Goal: Task Accomplishment & Management: Use online tool/utility

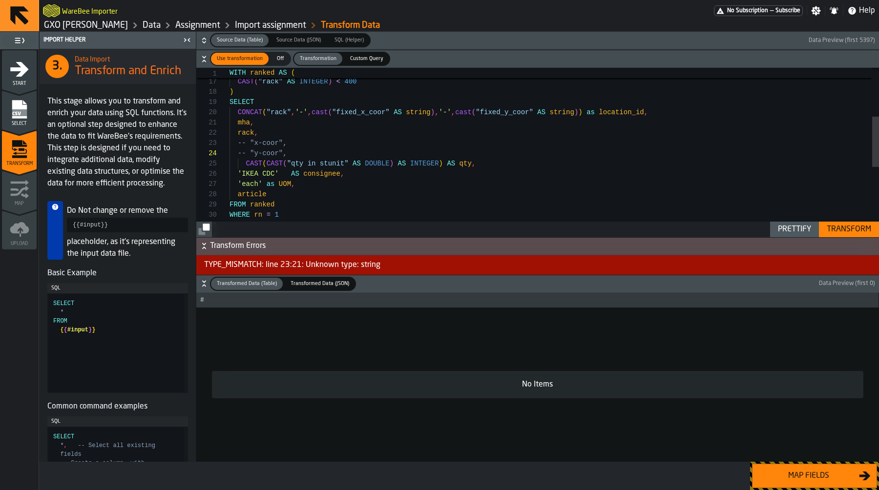
scroll to position [31, 0]
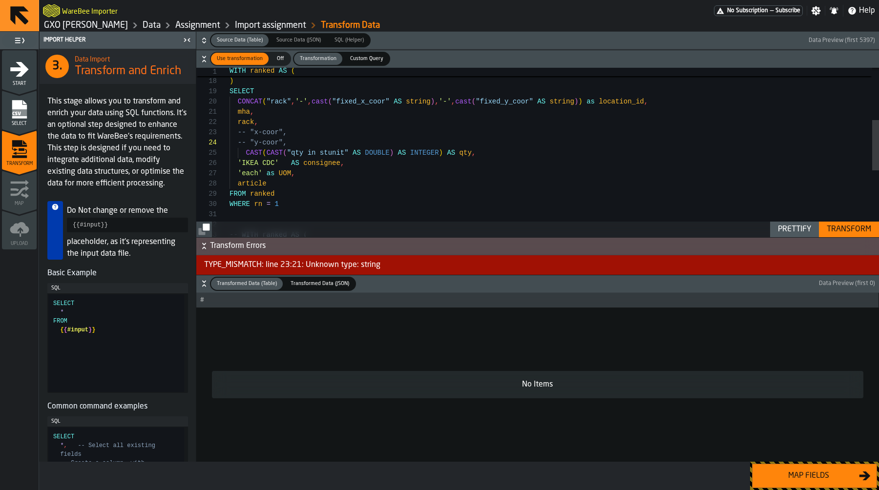
click at [869, 235] on button "Transform" at bounding box center [849, 230] width 60 height 16
click at [181, 39] on div "button-toggle-Close me" at bounding box center [187, 40] width 14 height 12
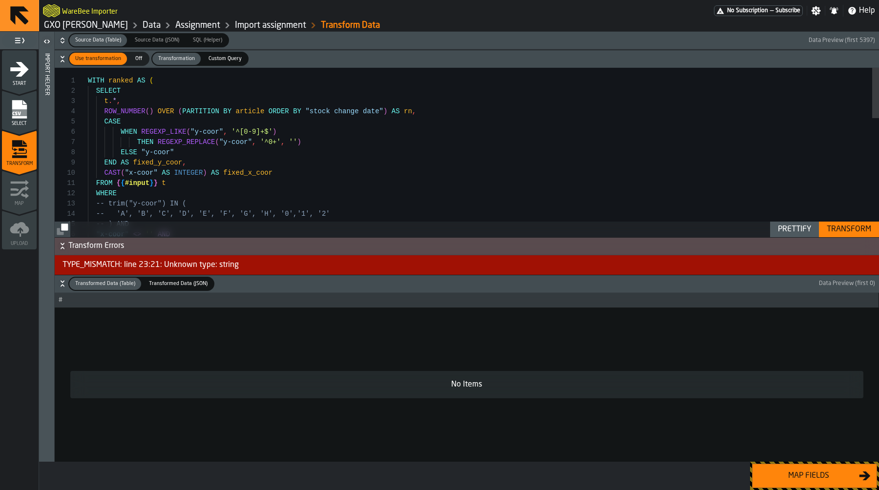
click at [160, 144] on div ""x-coor" <> '' AND -- ) AND -- 'A', 'B', 'C', 'D', 'E', 'F', 'G', 'H', '0', '1'…" at bounding box center [483, 350] width 791 height 565
click at [197, 143] on div ""x-coor" <> '' AND -- ) AND -- 'A', 'B', 'C', 'D', 'E', 'F', 'G', 'H', '0', '1'…" at bounding box center [483, 350] width 791 height 565
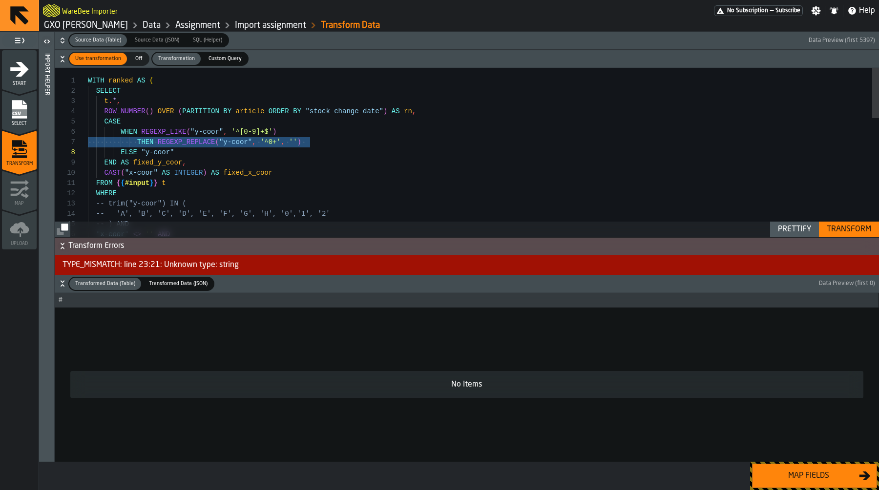
click at [197, 143] on div ""x-coor" <> '' AND -- ) AND -- 'A', 'B', 'C', 'D', 'E', 'F', 'G', 'H', '0', '1'…" at bounding box center [483, 350] width 791 height 565
click at [272, 146] on div ""x-coor" <> '' AND -- ) AND -- 'A', 'B', 'C', 'D', 'E', 'F', 'G', 'H', '0', '1'…" at bounding box center [483, 350] width 791 height 565
click at [299, 144] on div ""x-coor" <> '' AND -- ) AND -- 'A', 'B', 'C', 'D', 'E', 'F', 'G', 'H', '0', '1'…" at bounding box center [483, 350] width 791 height 565
click at [279, 153] on div ""x-coor" <> '' AND -- ) AND -- 'A', 'B', 'C', 'D', 'E', 'F', 'G', 'H', '0', '1'…" at bounding box center [483, 350] width 791 height 565
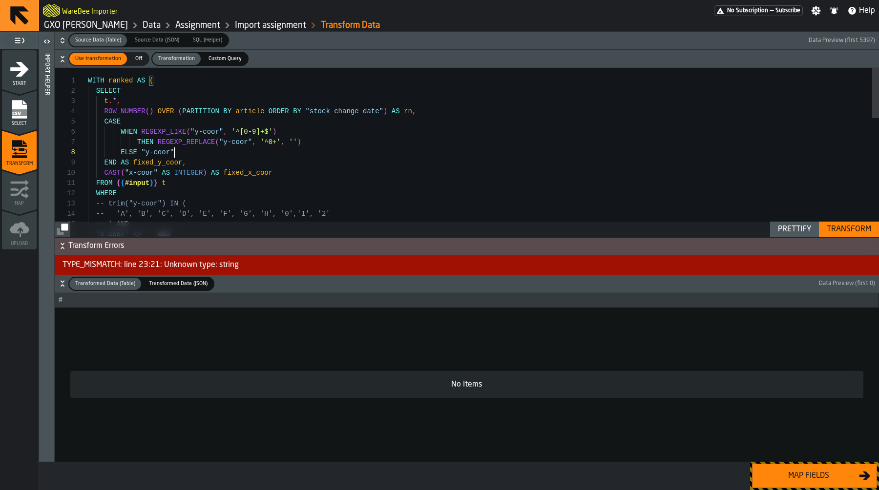
scroll to position [72, 0]
click at [150, 155] on div ""x-coor" <> '' AND -- ) AND -- 'A', 'B', 'C', 'D', 'E', 'F', 'G', 'H', '0', '1'…" at bounding box center [483, 350] width 791 height 565
click at [167, 155] on div ""x-coor" <> '' AND -- ) AND -- 'A', 'B', 'C', 'D', 'E', 'F', 'G', 'H', '0', '1'…" at bounding box center [483, 350] width 791 height 565
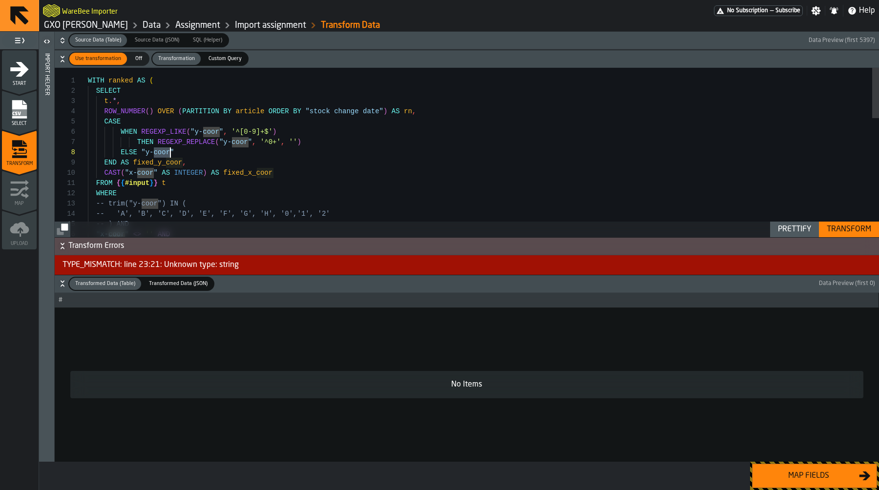
scroll to position [82, 0]
click at [167, 166] on div ""x-coor" <> '' AND -- ) AND -- 'A', 'B', 'C', 'D', 'E', 'F', 'G', 'H', '0', '1'…" at bounding box center [483, 350] width 791 height 565
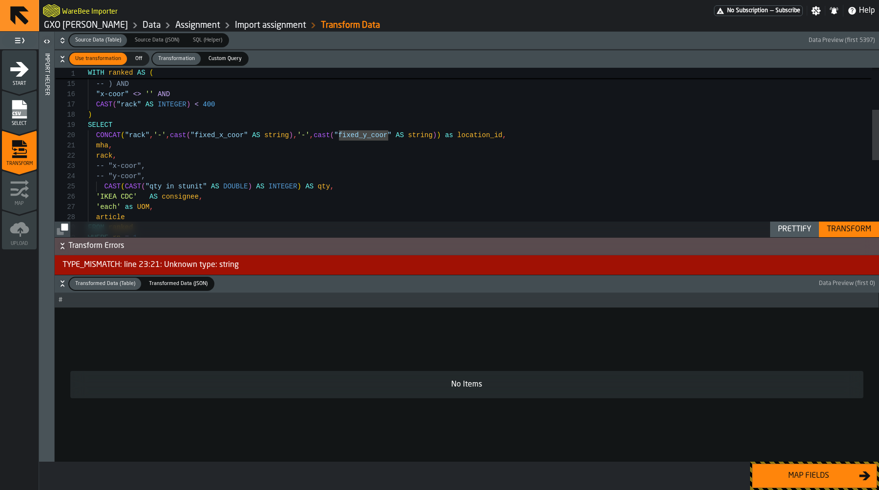
click at [203, 143] on div ""x-coor" <> '' AND CAST ( "rack" AS INTEGER ) < 400 ) SELECT CONCAT ( "rack" , …" at bounding box center [483, 210] width 791 height 565
click at [209, 137] on div ""x-coor" <> '' AND CAST ( "rack" AS INTEGER ) < 400 ) SELECT CONCAT ( "rack" , …" at bounding box center [483, 210] width 791 height 565
click at [840, 230] on div "Transform" at bounding box center [849, 230] width 52 height 12
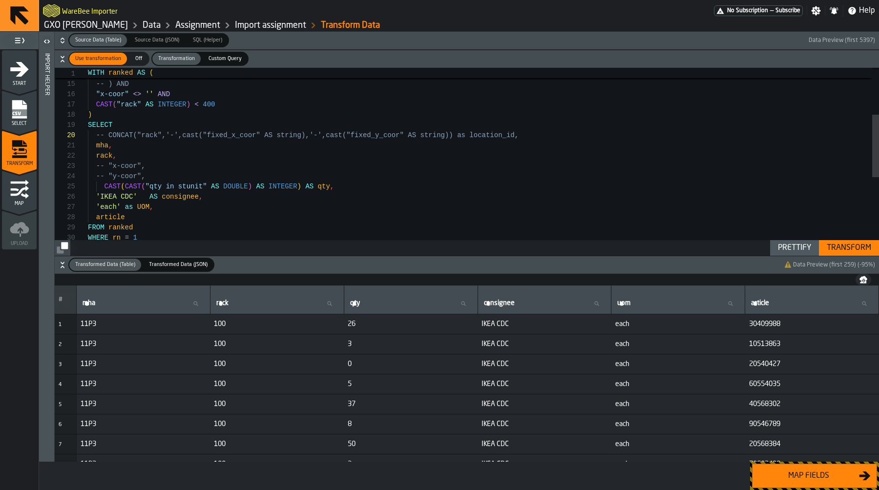
click at [428, 132] on div ""x-coor" <> '' AND CAST ( "rack" AS INTEGER ) < 400 ) SELECT -- CONCAT("rack",'…" at bounding box center [483, 210] width 791 height 565
click at [830, 249] on div "Transform" at bounding box center [849, 248] width 52 height 12
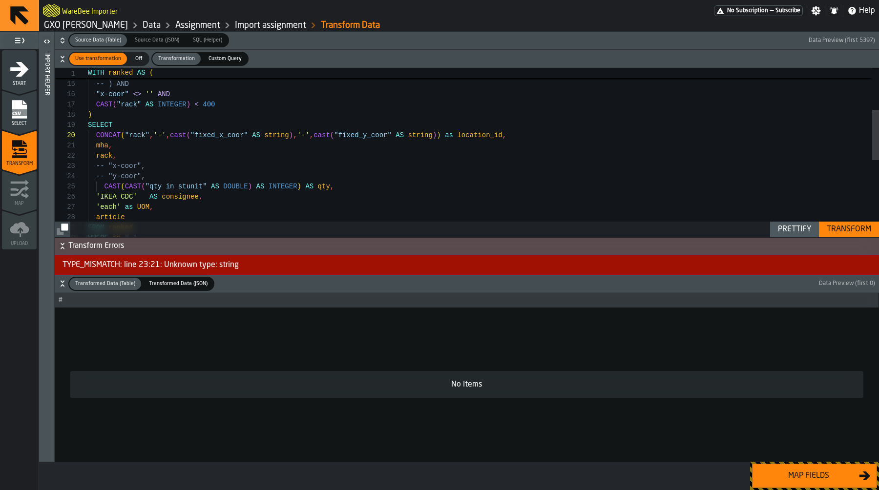
click at [422, 140] on div ""x-coor" <> '' AND CAST ( "rack" AS INTEGER ) < 400 ) SELECT CONCAT ( "rack" , …" at bounding box center [483, 210] width 791 height 565
click at [277, 136] on div ""x-coor" <> '' AND CAST ( "rack" AS INTEGER ) < 400 ) SELECT CONCAT ( "rack" , …" at bounding box center [483, 210] width 791 height 565
click at [429, 133] on div ""x-coor" <> '' AND CAST ( "rack" AS INTEGER ) < 400 ) SELECT CONCAT ( "rack" , …" at bounding box center [483, 210] width 791 height 565
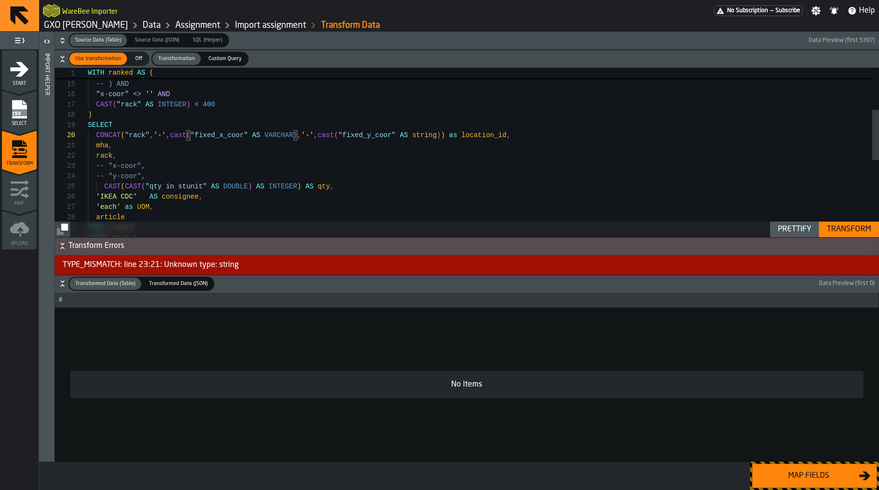
click at [429, 133] on div ""x-coor" <> '' AND CAST ( "rack" AS INTEGER ) < 400 ) SELECT CONCAT ( "rack" , …" at bounding box center [483, 210] width 791 height 565
click at [859, 232] on div "Transform" at bounding box center [849, 230] width 52 height 12
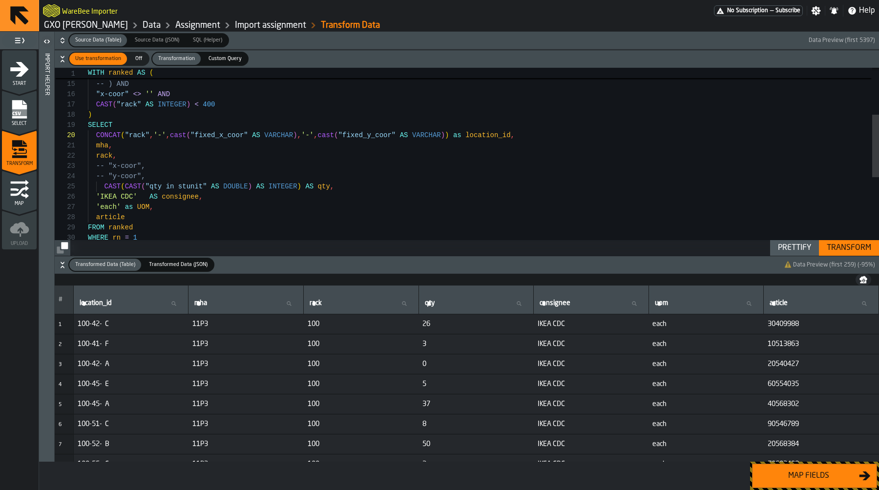
click at [294, 180] on div ""x-coor" <> '' AND CAST ( "rack" AS INTEGER ) < 400 ) SELECT CONCAT ( "rack" , …" at bounding box center [483, 210] width 791 height 565
click at [260, 157] on div ""x-coor" <> '' AND CAST ( "rack" AS INTEGER ) < 400 ) SELECT CONCAT ( "rack" , …" at bounding box center [483, 210] width 791 height 565
click at [346, 134] on div ""x-coor" <> '' AND CAST ( "rack" AS INTEGER ) < 400 ) SELECT CONCAT ( "rack" , …" at bounding box center [483, 210] width 791 height 565
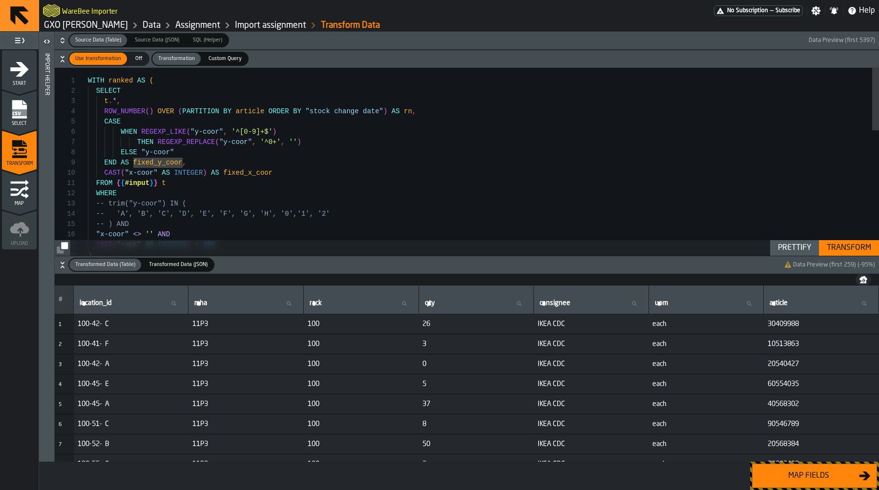
click at [292, 141] on div ""x-coor" <> '' AND CAST ( "rack" AS INTEGER ) < 400 ) -- ) AND -- 'A', 'B', 'C'…" at bounding box center [483, 350] width 791 height 565
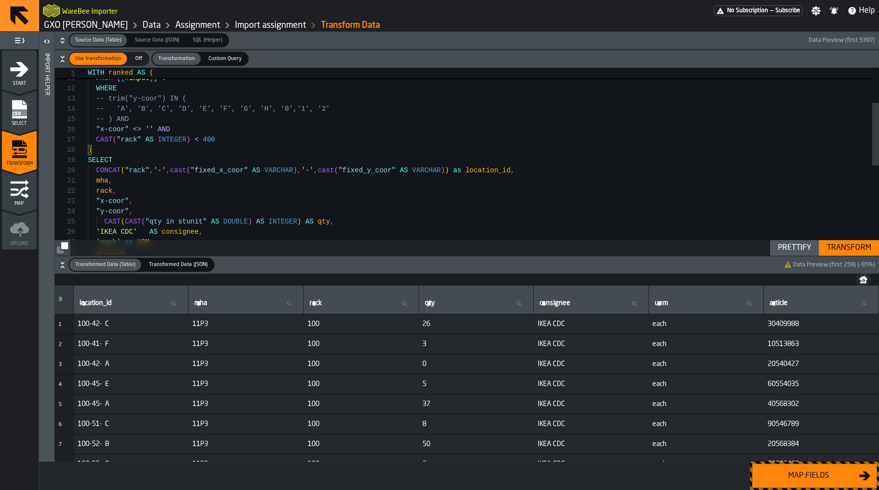
click at [320, 172] on div ""x-coor" <> '' AND CAST ( "rack" AS INTEGER ) < 400 ) -- ) AND -- 'A', 'B', 'C'…" at bounding box center [483, 245] width 791 height 565
click at [467, 170] on div ""x-coor" <> '' AND CAST ( "rack" AS INTEGER ) < 400 ) -- ) AND -- 'A', 'B', 'C'…" at bounding box center [483, 245] width 791 height 565
type textarea "**********"
click at [856, 248] on div "Transform" at bounding box center [849, 248] width 52 height 12
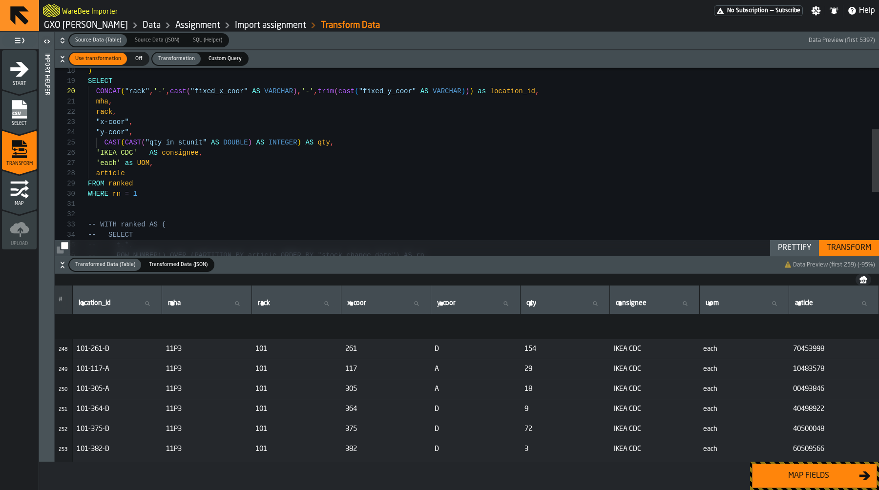
scroll to position [5038, 0]
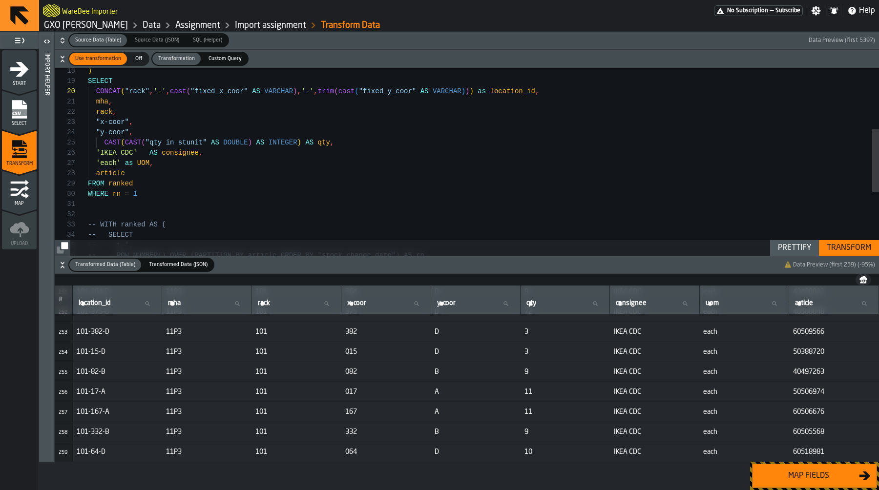
click at [850, 477] on div "Map fields" at bounding box center [808, 476] width 101 height 12
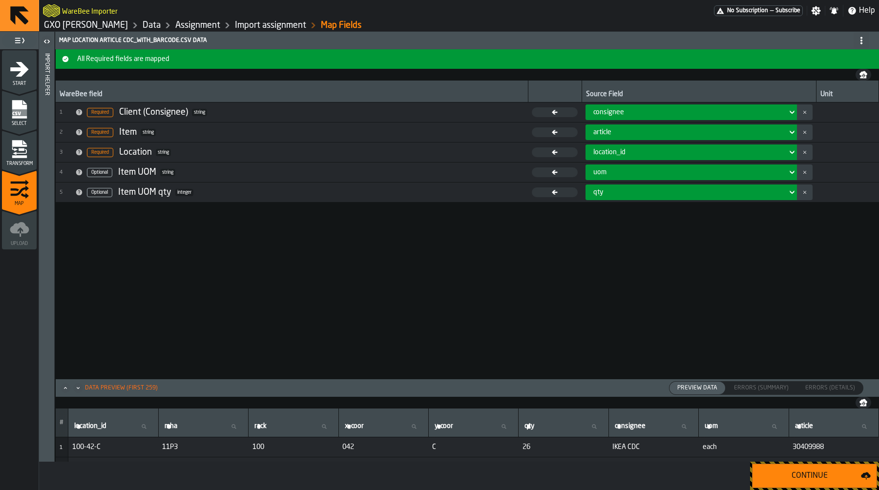
click at [850, 477] on div "Continue" at bounding box center [809, 476] width 103 height 12
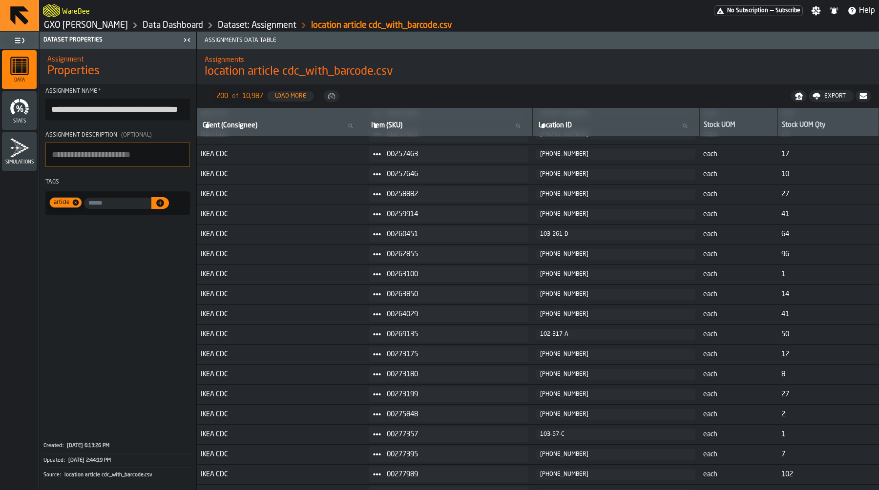
scroll to position [1575, 0]
click at [272, 28] on link "Dataset: Assignment" at bounding box center [257, 25] width 79 height 11
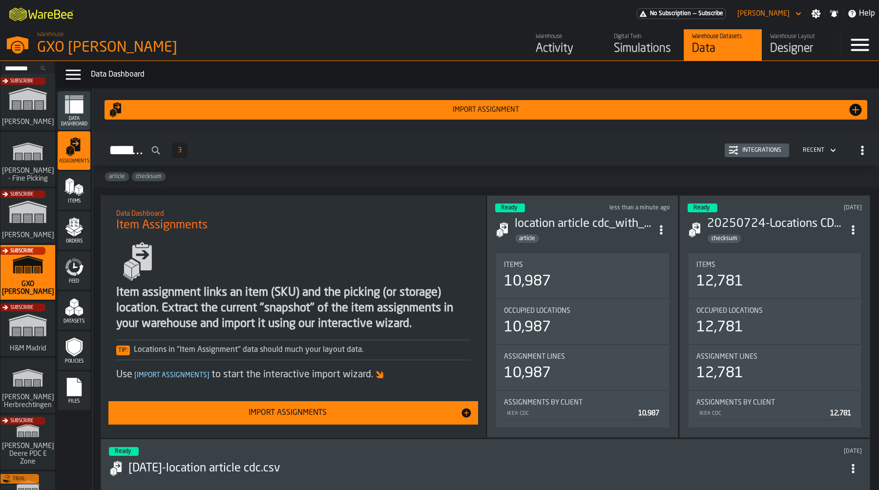
click at [661, 233] on span "ItemListCard-DashboardItemContainer" at bounding box center [661, 230] width 18 height 18
click at [569, 214] on header "Ready less than a minute ago location article cdc_with_barcode.csv article" at bounding box center [582, 224] width 174 height 40
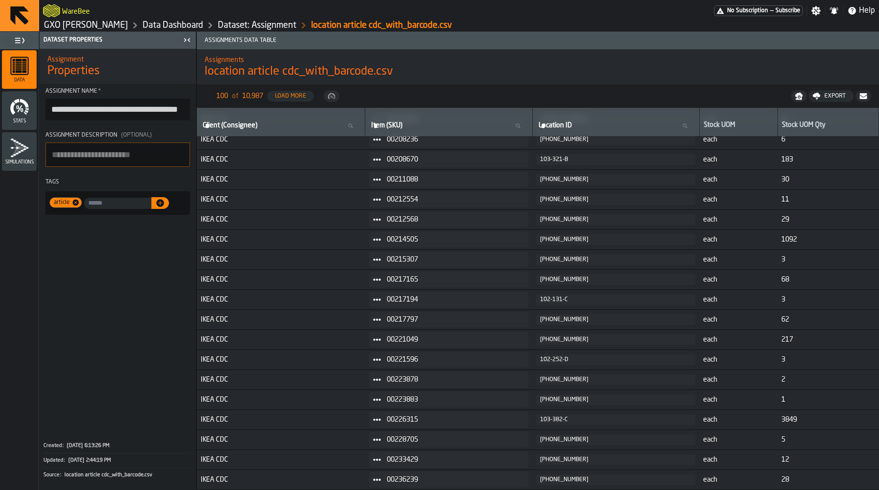
scroll to position [983, 0]
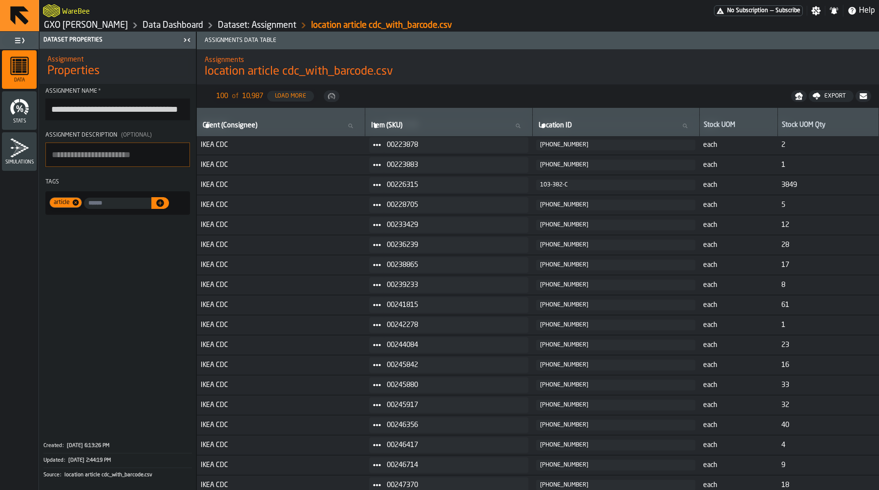
click at [276, 20] on link "Dataset: Assignment" at bounding box center [257, 25] width 79 height 11
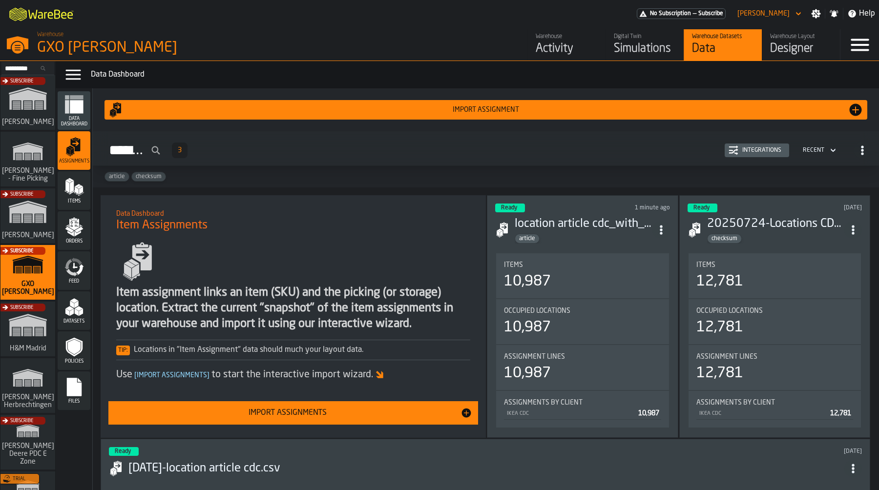
click at [772, 142] on div "Assignments 3 Integrations Recent" at bounding box center [486, 150] width 771 height 22
click at [766, 152] on div "Integrations" at bounding box center [761, 150] width 47 height 7
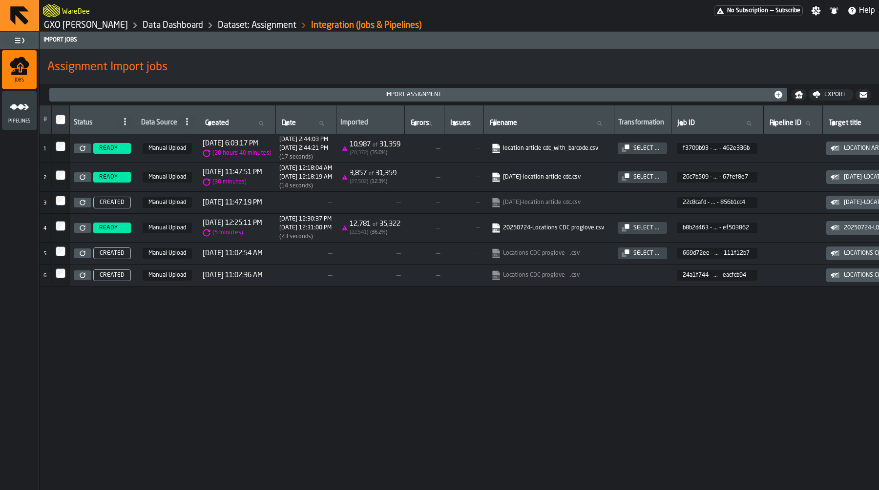
click at [84, 148] on icon at bounding box center [83, 149] width 6 height 6
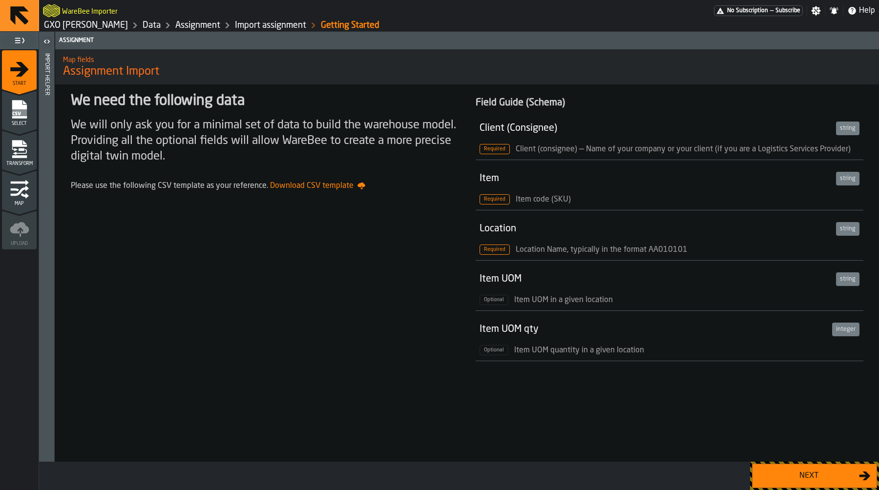
click at [811, 473] on div "Next" at bounding box center [808, 476] width 101 height 12
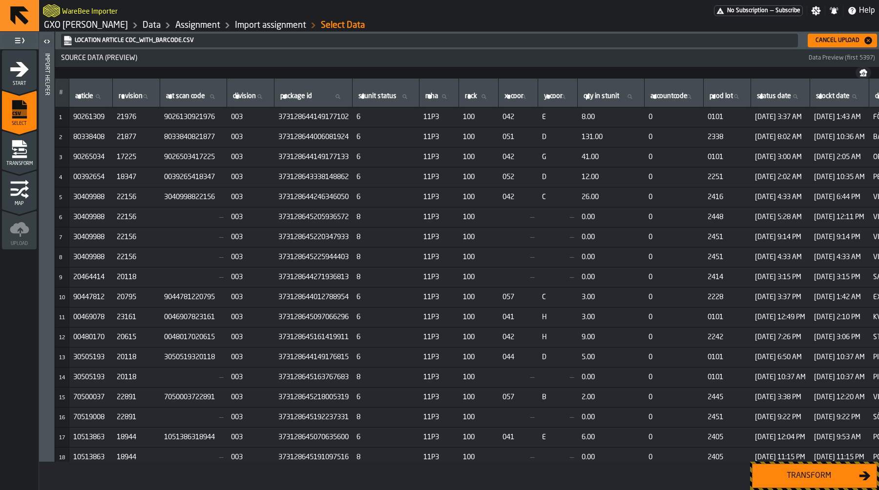
click at [851, 475] on div "Transform" at bounding box center [808, 476] width 101 height 12
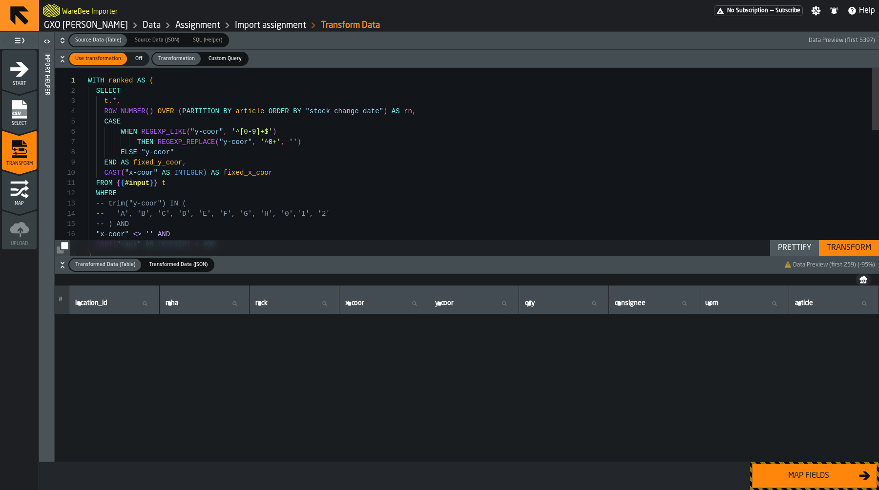
scroll to position [800, 0]
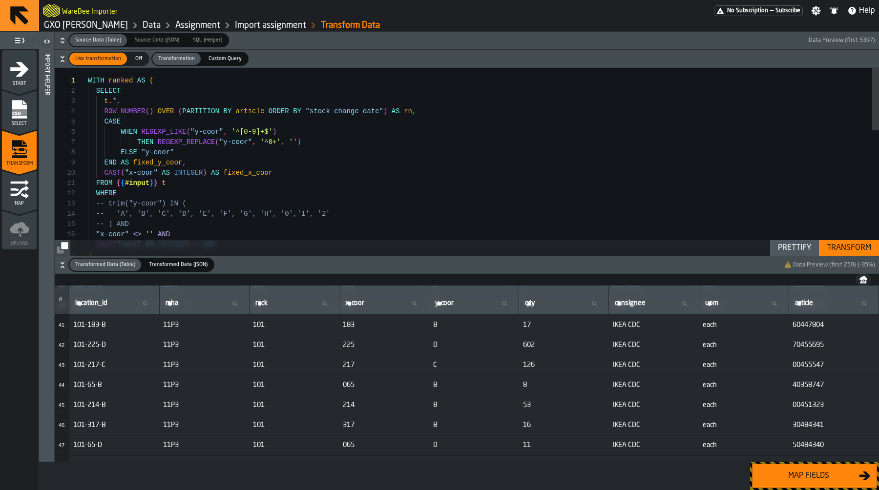
click at [103, 297] on label "location_id location_id" at bounding box center [114, 303] width 82 height 13
click at [103, 297] on input "location_id location_id" at bounding box center [114, 303] width 82 height 13
type input "****"
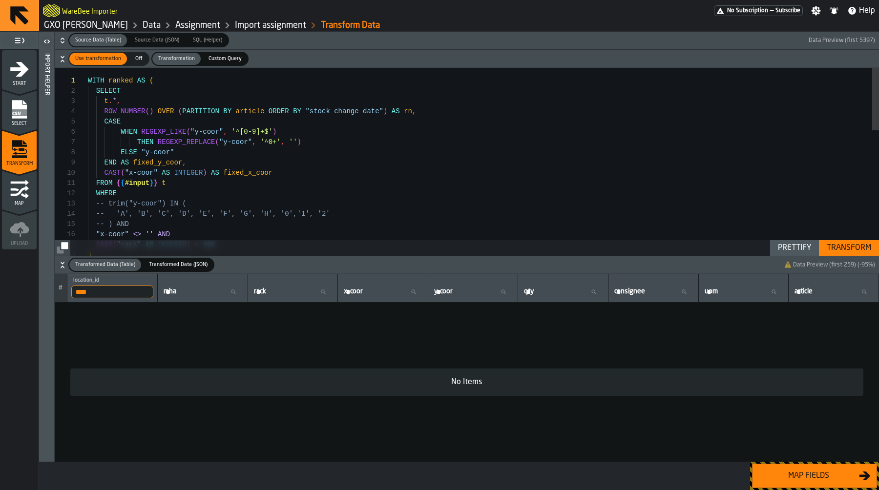
click at [103, 296] on input "****" at bounding box center [112, 292] width 82 height 13
type input "*"
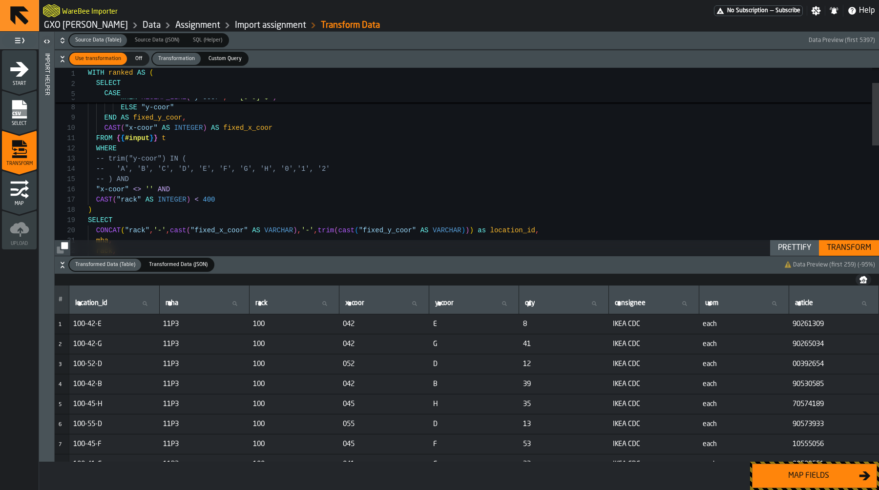
click at [183, 194] on div "ROW_NUMBER ( ) OVER ( PARTITION BY article ORDER BY "stock change date" ) AS rn…" at bounding box center [483, 305] width 791 height 565
click at [218, 200] on div "ROW_NUMBER ( ) OVER ( PARTITION BY article ORDER BY "stock change date" ) AS rn…" at bounding box center [483, 305] width 791 height 565
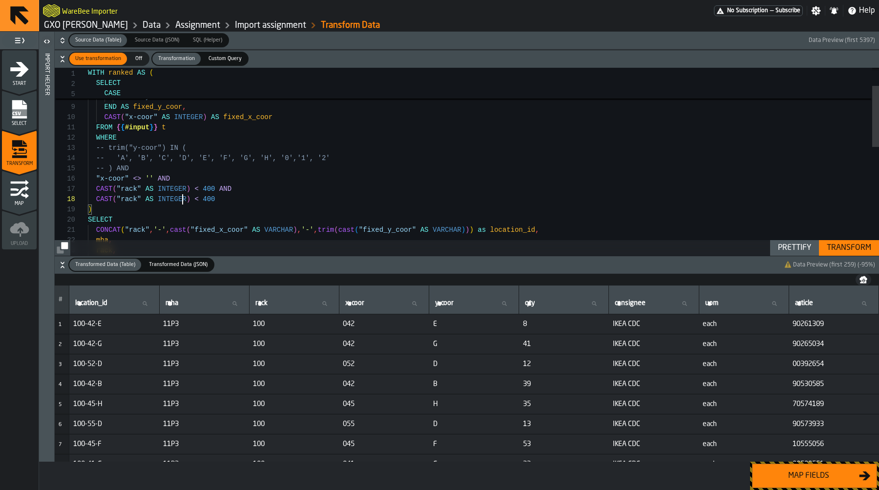
scroll to position [72, 0]
click at [181, 198] on div "CASE WHEN REGEXP_LIKE ( "y-coor" , '^[0-9]+$' ) THEN REGEXP_REPLACE ( "y-coor" …" at bounding box center [483, 299] width 791 height 575
click at [198, 198] on div "CASE WHEN REGEXP_LIKE ( "y-coor" , '^[0-9]+$' ) THEN REGEXP_REPLACE ( "y-coor" …" at bounding box center [483, 299] width 791 height 575
click at [207, 198] on div "CASE WHEN REGEXP_LIKE ( "y-coor" , '^[0-9]+$' ) THEN REGEXP_REPLACE ( "y-coor" …" at bounding box center [483, 299] width 791 height 575
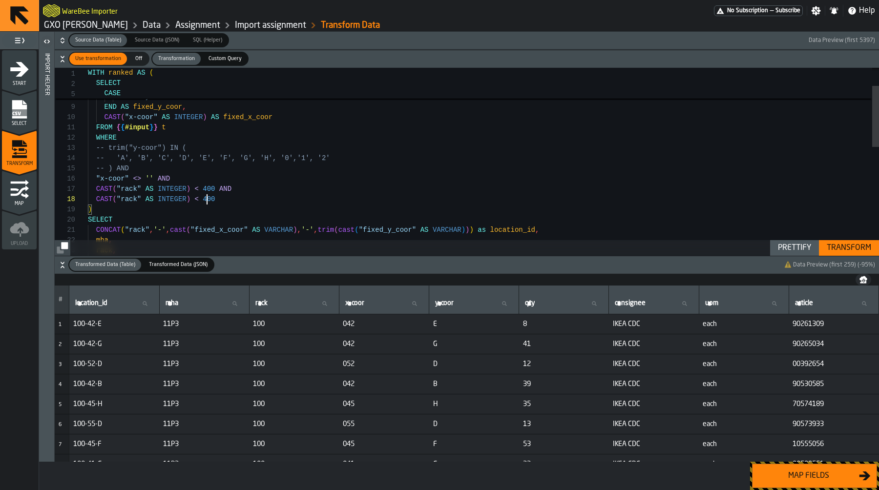
click at [207, 198] on div "CASE WHEN REGEXP_LIKE ( "y-coor" , '^[0-9]+$' ) THEN REGEXP_REPLACE ( "y-coor" …" at bounding box center [483, 299] width 791 height 575
click at [833, 246] on div "Transform" at bounding box center [849, 248] width 52 height 12
click at [225, 194] on div "CASE WHEN REGEXP_LIKE ( "y-coor" , '^[0-9]+$' ) THEN REGEXP_REPLACE ( "y-coor" …" at bounding box center [483, 299] width 791 height 575
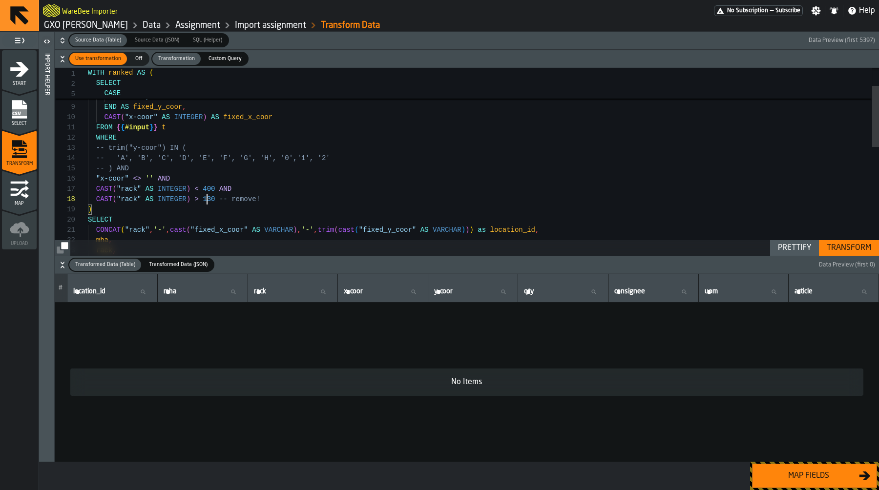
click at [209, 200] on div "CASE WHEN REGEXP_LIKE ( "y-coor" , '^[0-9]+$' ) THEN REGEXP_REPLACE ( "y-coor" …" at bounding box center [483, 299] width 791 height 575
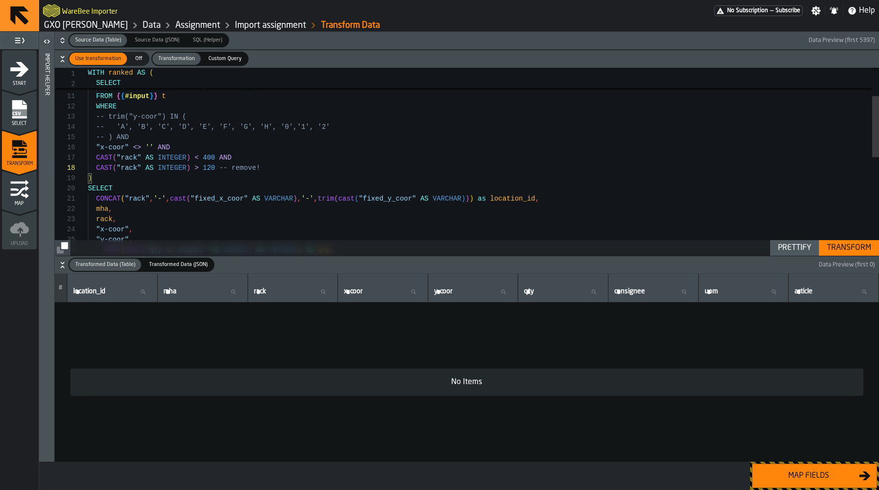
click at [847, 246] on div "Transform" at bounding box center [849, 248] width 52 height 12
click at [322, 162] on div "'IKEA CDC' AS consignee , CAST ( CAST ( "qty in stunit" AS DOUBLE ) AS INTEGER …" at bounding box center [483, 268] width 791 height 575
type textarea "**********"
click at [858, 248] on div "Transform" at bounding box center [849, 248] width 52 height 12
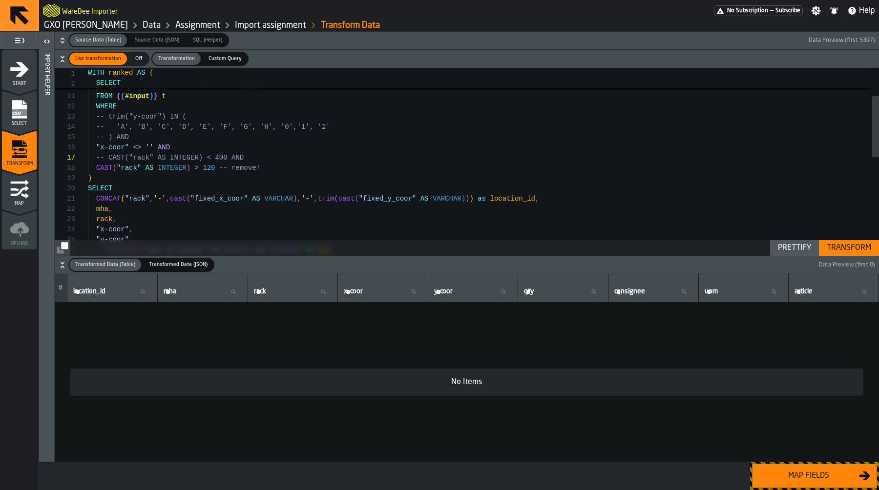
click at [639, 36] on span "button-" at bounding box center [518, 40] width 578 height 14
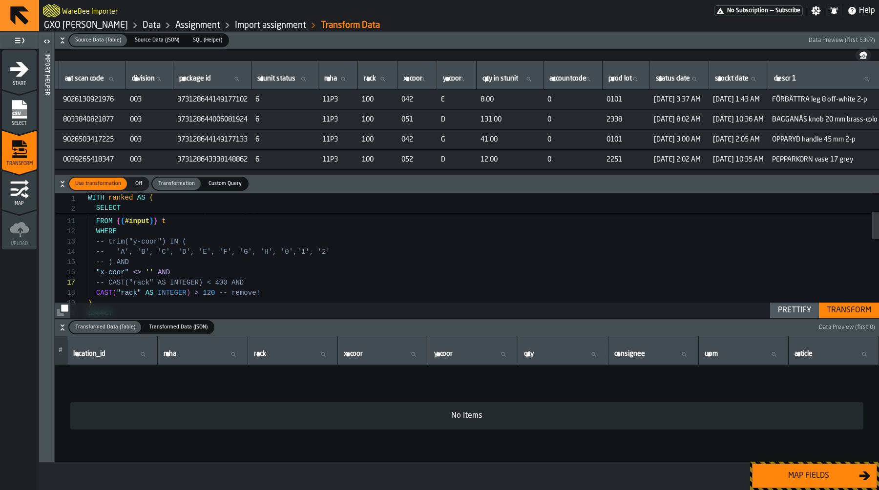
scroll to position [0, 109]
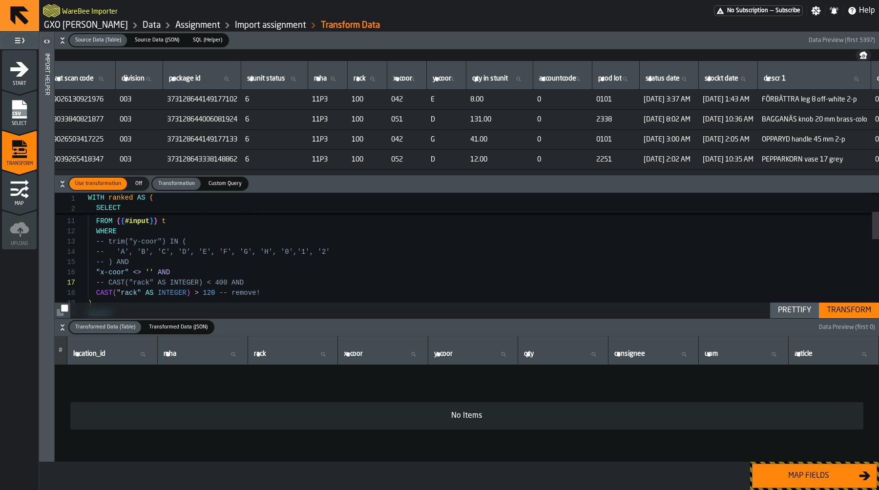
click at [383, 79] on input "rack rack" at bounding box center [367, 79] width 31 height 13
type input "***"
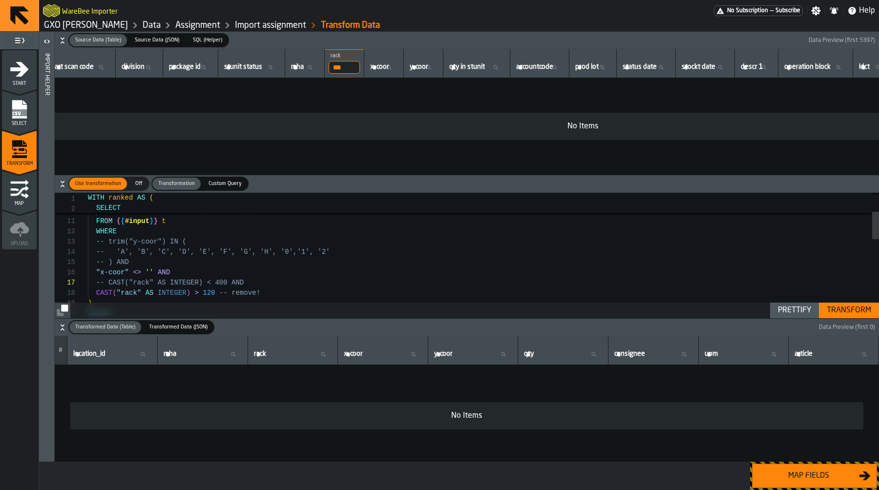
click at [235, 290] on div "SELECT ) CAST ( "rack" AS INTEGER ) > 120 -- remove! -- CAST("rack" AS INTEGER)…" at bounding box center [483, 393] width 791 height 575
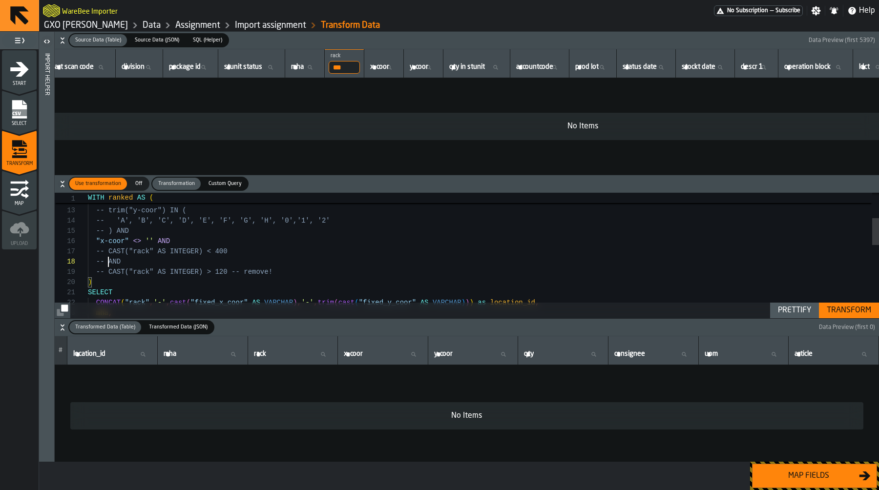
scroll to position [62, 0]
click at [411, 276] on div "SELECT ) -- CAST("rack" AS INTEGER) > 120 -- remove! CAST ( "rack" AS INTEGER )…" at bounding box center [483, 367] width 791 height 585
type textarea "**********"
click at [360, 61] on input "***" at bounding box center [344, 67] width 31 height 13
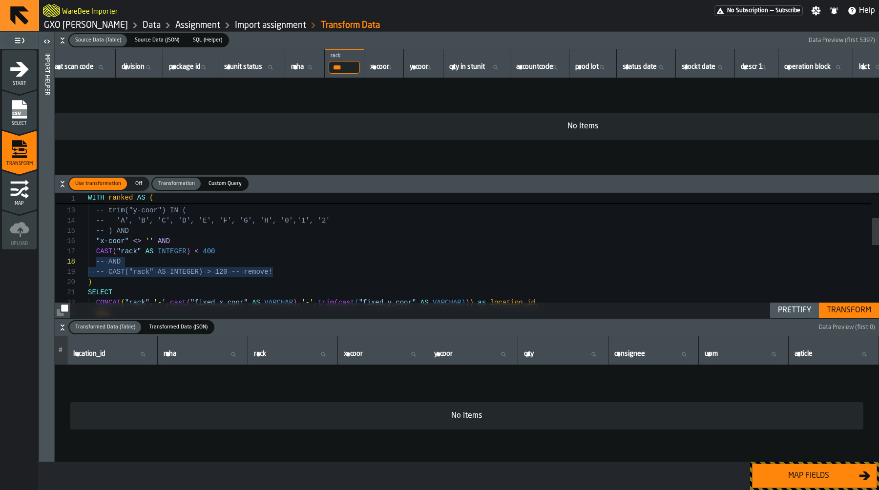
click at [360, 69] on input "***" at bounding box center [344, 67] width 31 height 13
type input "***"
click at [360, 69] on input "***" at bounding box center [344, 67] width 31 height 13
click at [360, 64] on input "***" at bounding box center [344, 67] width 31 height 13
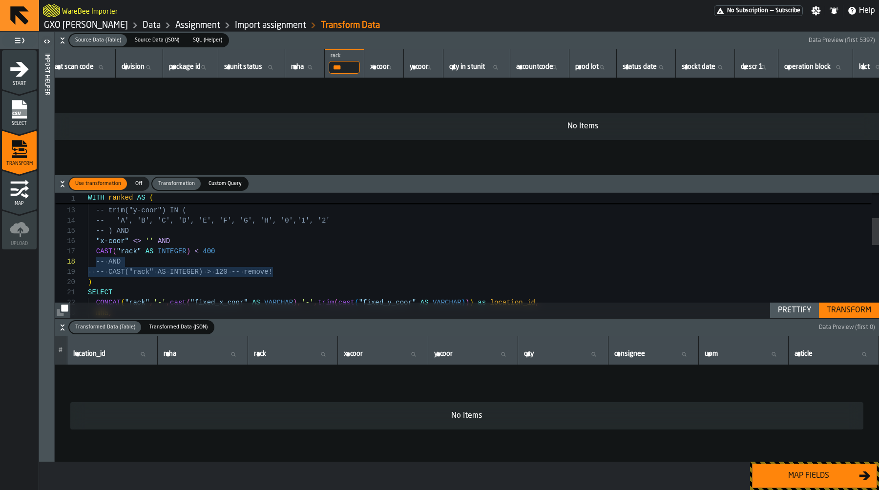
click at [360, 64] on input "***" at bounding box center [344, 67] width 31 height 13
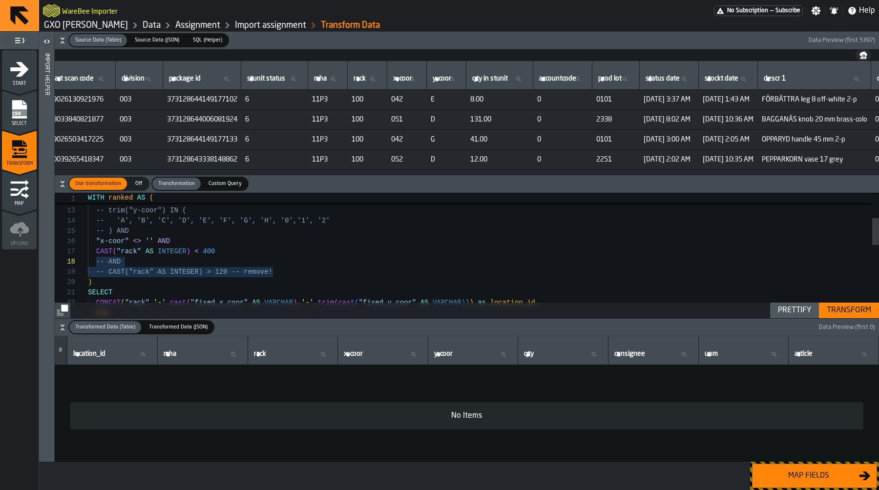
click at [348, 87] on th "mha mha" at bounding box center [328, 75] width 40 height 29
click at [383, 80] on label "rack rack" at bounding box center [367, 79] width 31 height 13
click at [383, 80] on input "rack rack" at bounding box center [367, 79] width 31 height 13
type input "***"
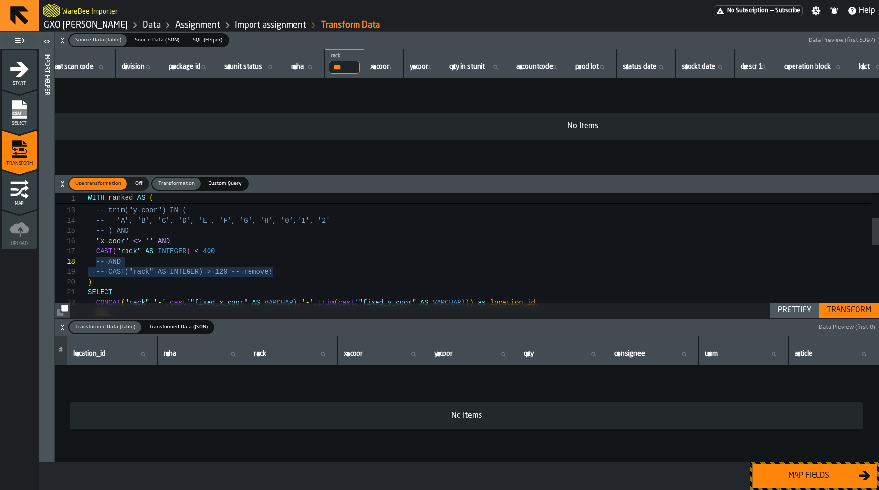
click at [357, 69] on input "***" at bounding box center [344, 67] width 31 height 13
type input "***"
click at [360, 70] on input "***" at bounding box center [344, 67] width 31 height 13
click at [360, 69] on input "***" at bounding box center [344, 67] width 31 height 13
click at [357, 69] on input "rack rack" at bounding box center [344, 67] width 31 height 13
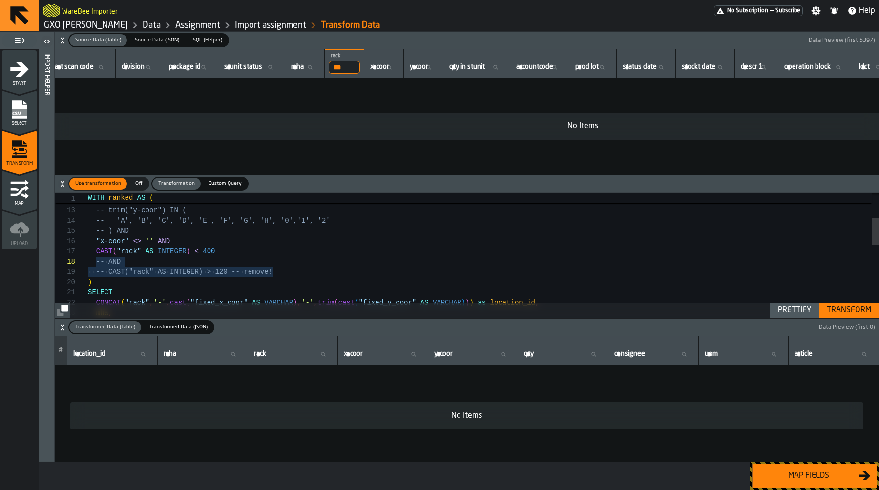
type input "***"
click at [359, 101] on td "No Items" at bounding box center [583, 126] width 1274 height 97
click at [400, 155] on td "No Items" at bounding box center [583, 126] width 1274 height 97
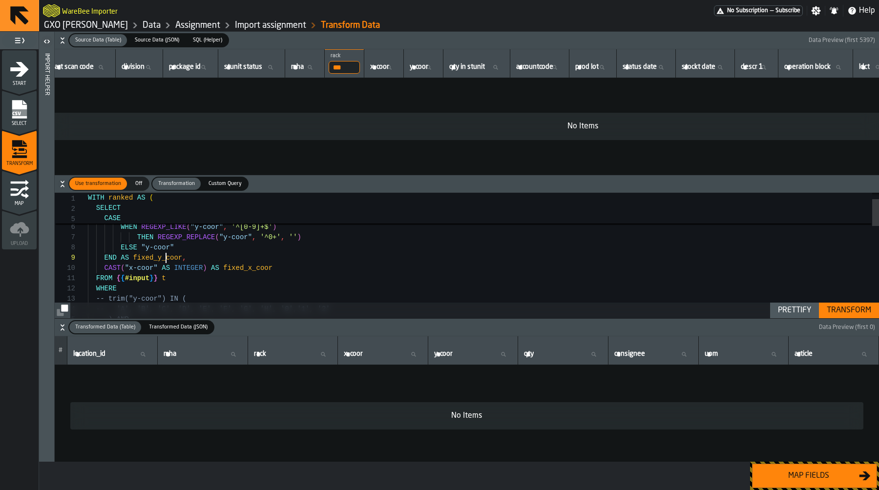
click at [165, 259] on div "WHERE FROM { { #input } } t CAST ( "x-coor" AS INTEGER ) AS fixed_x_coor END AS…" at bounding box center [483, 455] width 791 height 585
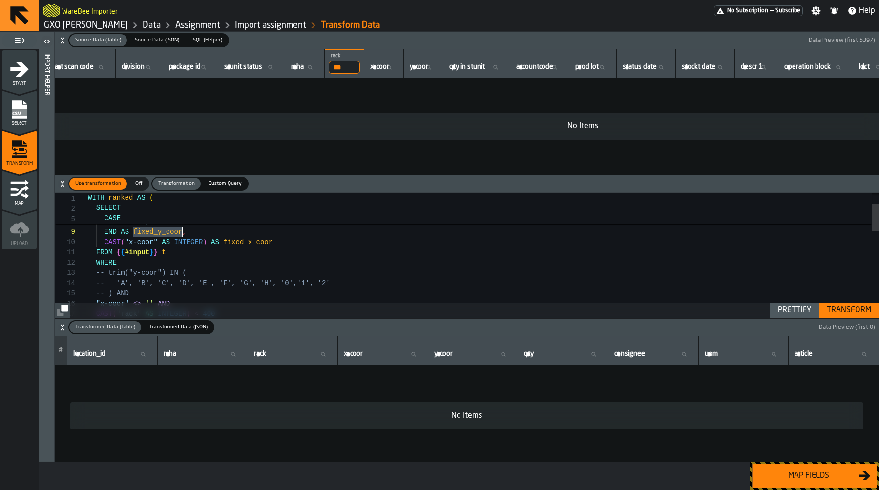
click at [244, 240] on div "WHERE FROM { { #input } } t CAST ( "x-coor" AS INTEGER ) AS fixed_x_coor END AS…" at bounding box center [483, 429] width 791 height 585
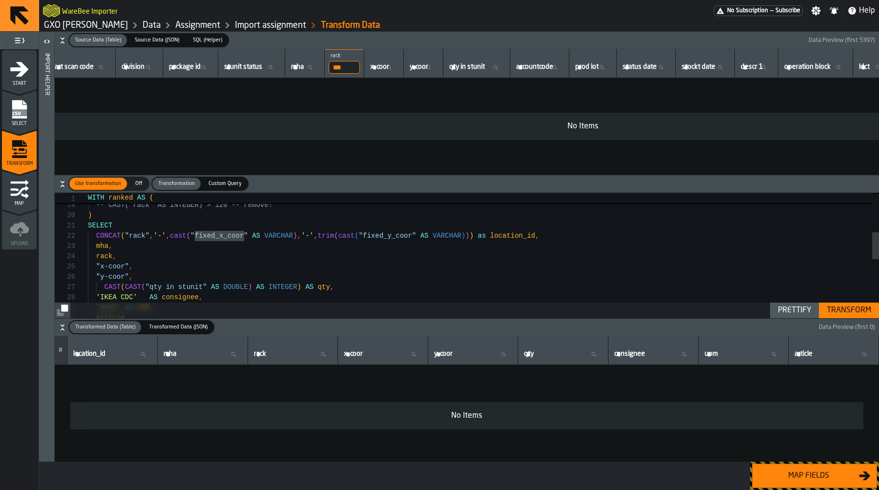
scroll to position [10, 0]
click at [245, 239] on div "SELECT CONCAT ( "rack" , '-' , cast ( "fixed_x_coor" AS VARCHAR ) , '-' , trim …" at bounding box center [483, 300] width 791 height 585
click at [281, 241] on div "SELECT CONCAT ( "rack" , '-' , cast ( "fixed_x_coor" AS VARCHAR ) , '-' , trim …" at bounding box center [483, 300] width 791 height 585
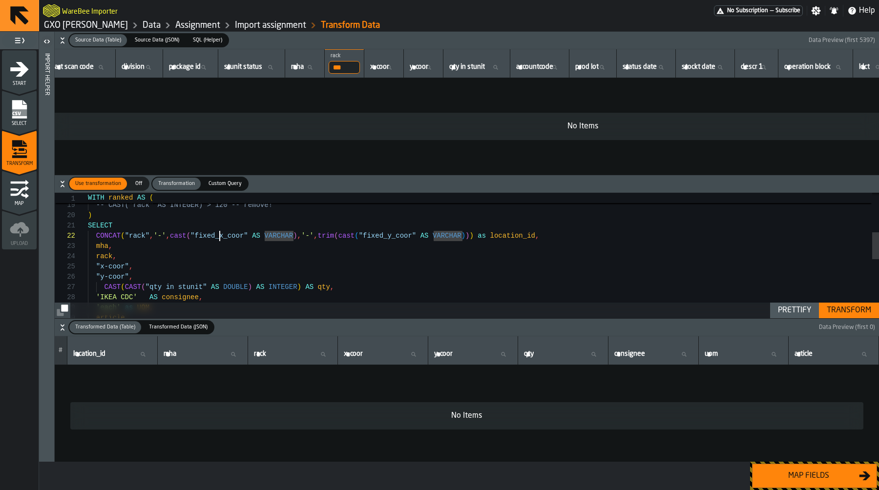
click at [220, 236] on div "SELECT CONCAT ( "rack" , '-' , cast ( "fixed_x_coor" AS VARCHAR ) , '-' , trim …" at bounding box center [483, 300] width 791 height 585
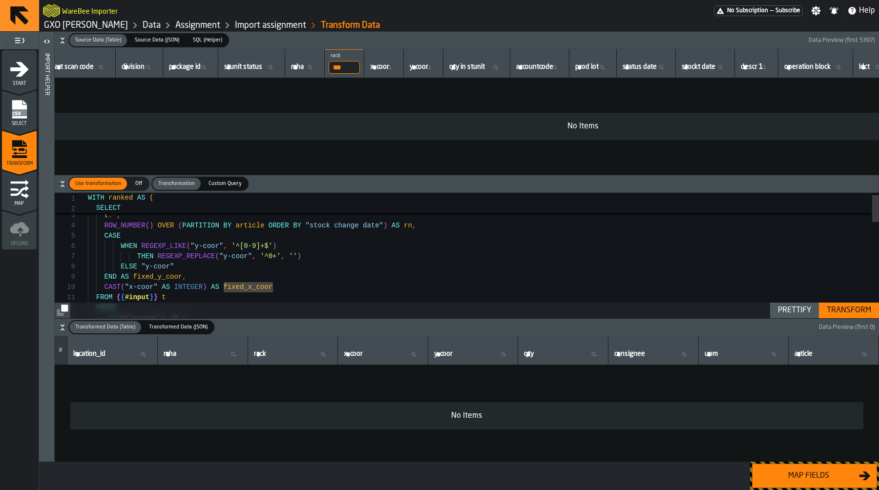
click at [243, 255] on div "-- trim("y-coor") IN ( WHERE FROM { { #input } } t CAST ( "x-coor" AS INTEGER )…" at bounding box center [483, 474] width 791 height 585
click at [230, 258] on div "-- trim("y-coor") IN ( WHERE FROM { { #input } } t CAST ( "x-coor" AS INTEGER )…" at bounding box center [483, 474] width 791 height 585
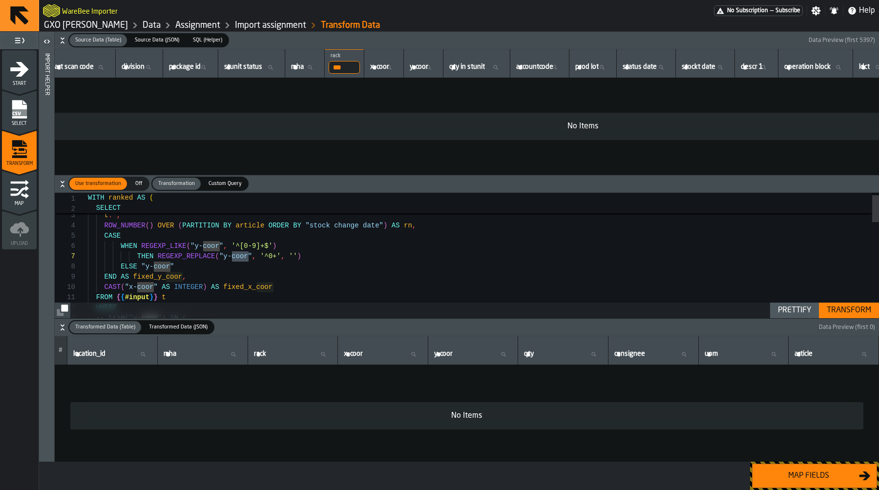
click at [248, 242] on div "-- trim("y-coor") IN ( WHERE FROM { { #input } } t CAST ( "x-coor" AS INTEGER )…" at bounding box center [483, 474] width 791 height 585
click at [161, 248] on div "-- trim("y-coor") IN ( WHERE FROM { { #input } } t CAST ( "x-coor" AS INTEGER )…" at bounding box center [483, 474] width 791 height 585
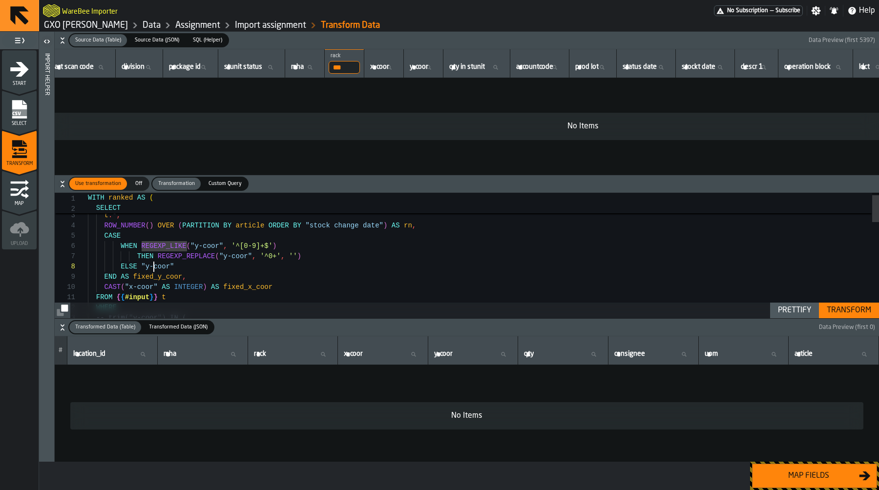
click at [154, 269] on div "-- trim("y-coor") IN ( WHERE FROM { { #input } } t CAST ( "x-coor" AS INTEGER )…" at bounding box center [483, 474] width 791 height 585
click at [148, 260] on div "-- trim("y-coor") IN ( WHERE FROM { { #input } } t CAST ( "x-coor" AS INTEGER )…" at bounding box center [483, 474] width 791 height 585
click at [160, 246] on div "-- trim("y-coor") IN ( WHERE FROM { { #input } } t CAST ( "x-coor" AS INTEGER )…" at bounding box center [483, 474] width 791 height 585
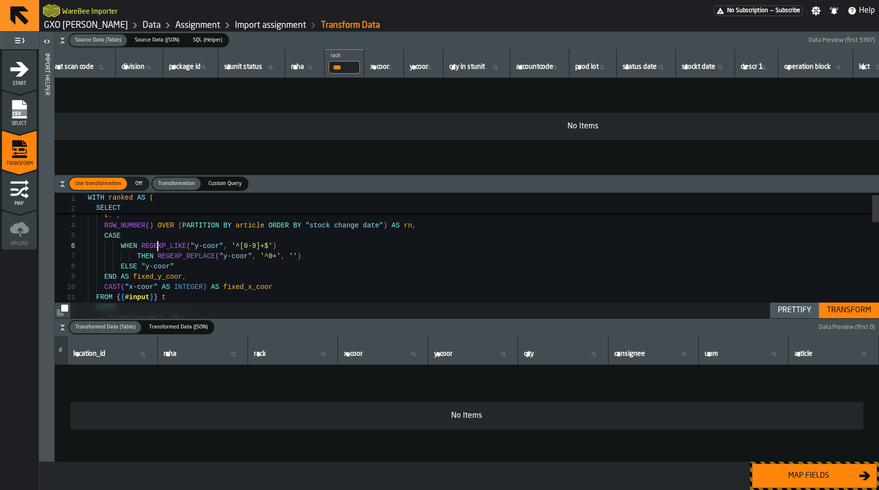
click at [160, 246] on div "-- trim("y-coor") IN ( WHERE FROM { { #input } } t CAST ( "x-coor" AS INTEGER )…" at bounding box center [483, 474] width 791 height 585
click at [255, 251] on div "-- trim("y-coor") IN ( WHERE FROM { { #input } } t CAST ( "x-coor" AS INTEGER )…" at bounding box center [483, 474] width 791 height 585
click at [271, 249] on div "-- trim("y-coor") IN ( WHERE FROM { { #input } } t CAST ( "x-coor" AS INTEGER )…" at bounding box center [483, 474] width 791 height 585
click at [193, 248] on div "-- trim("y-coor") IN ( WHERE FROM { { #input } } t CAST ( "x-coor" AS INTEGER )…" at bounding box center [483, 474] width 791 height 585
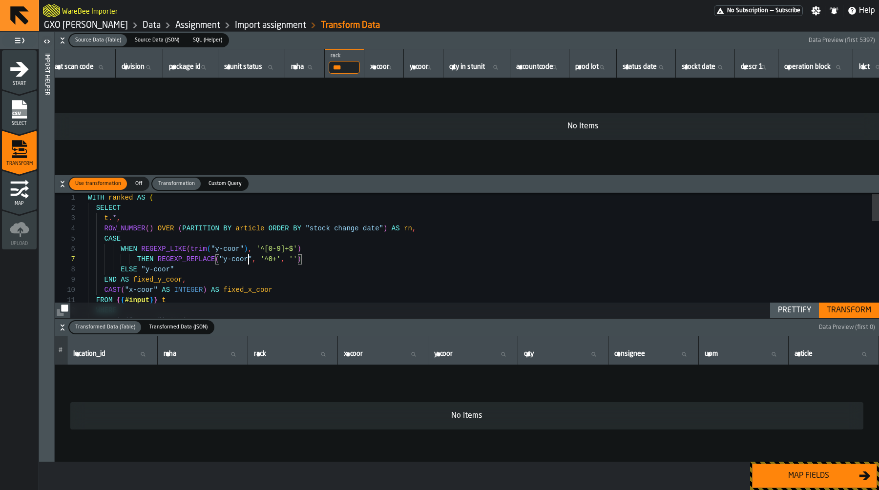
scroll to position [62, 0]
type textarea "**********"
click at [872, 312] on div "Transform" at bounding box center [849, 311] width 52 height 12
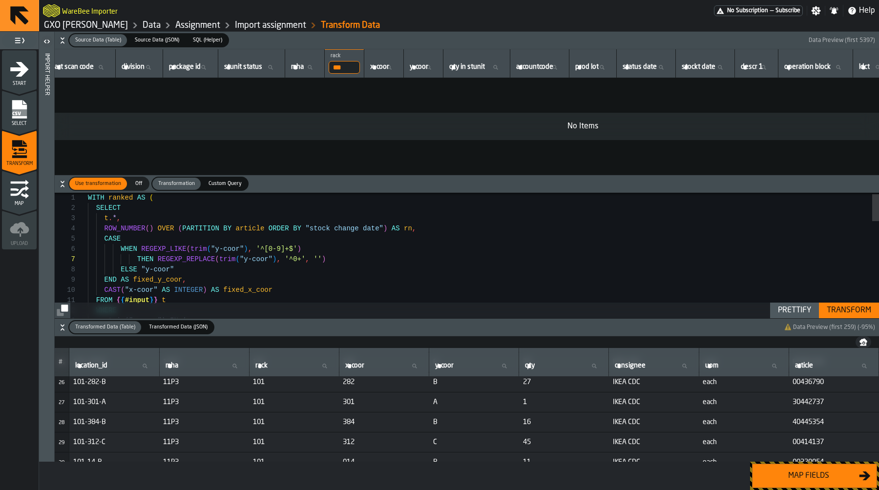
scroll to position [537, 0]
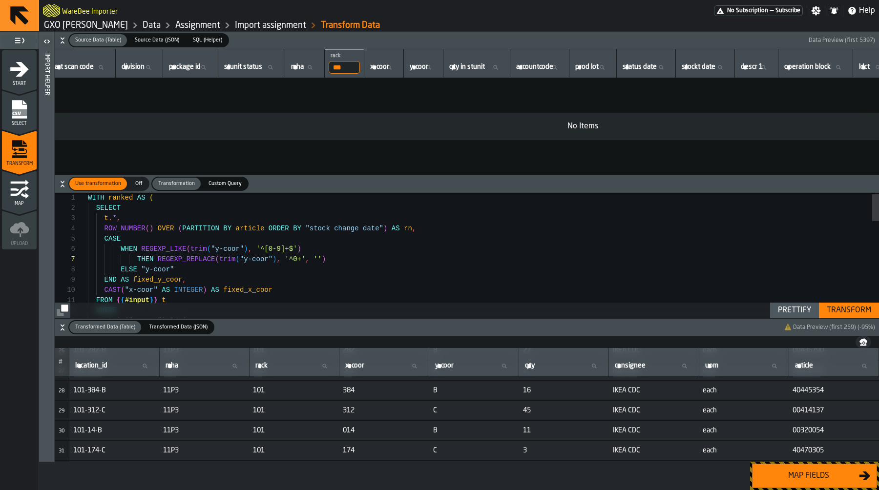
click at [788, 482] on button "Map fields" at bounding box center [814, 476] width 125 height 24
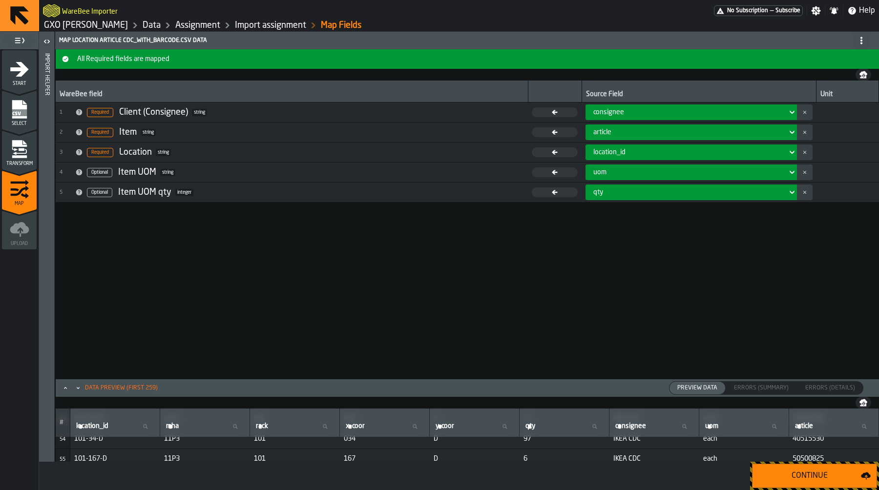
scroll to position [1087, 0]
click at [830, 480] on div "Continue" at bounding box center [809, 476] width 103 height 12
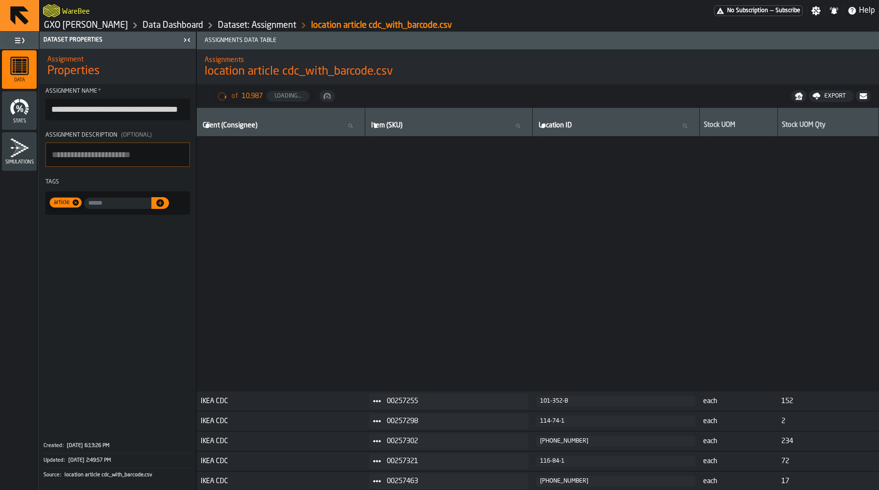
scroll to position [1644, 0]
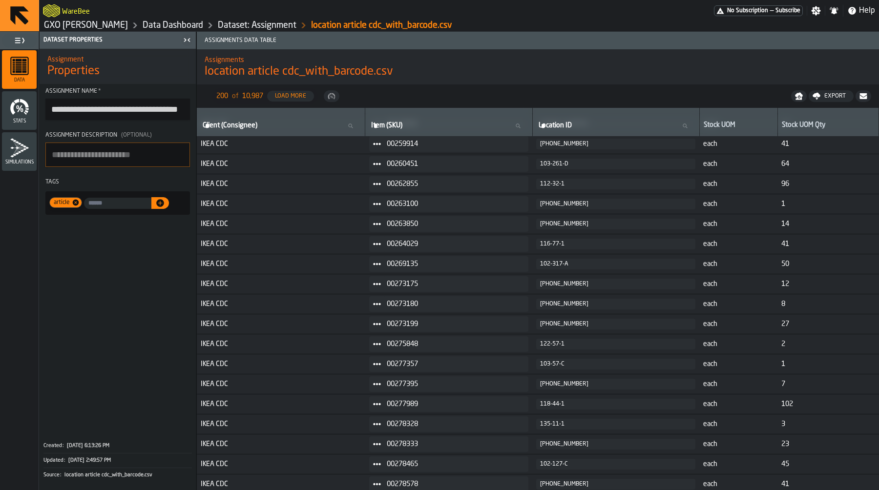
click at [99, 28] on link "GXO [PERSON_NAME]" at bounding box center [86, 25] width 84 height 11
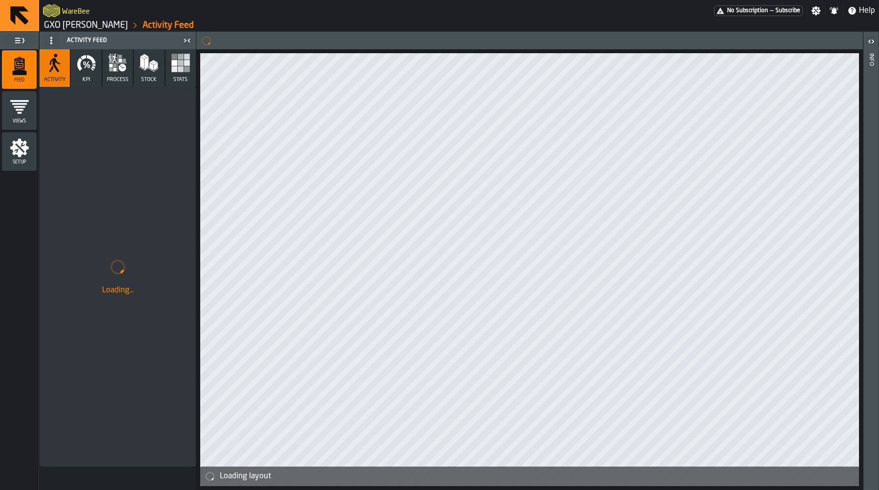
click at [16, 147] on icon "menu Setup" at bounding box center [19, 148] width 19 height 19
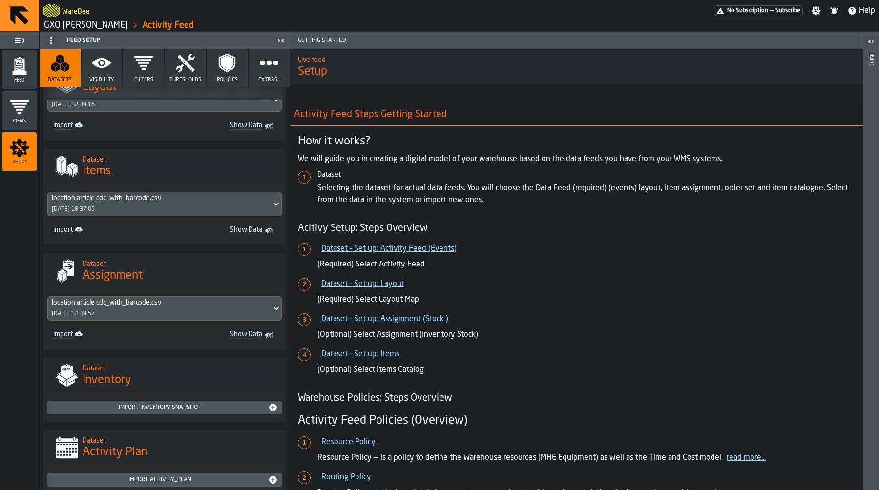
scroll to position [533, 0]
click at [171, 308] on div "location article cdc_with_barcode.csv" at bounding box center [160, 304] width 216 height 8
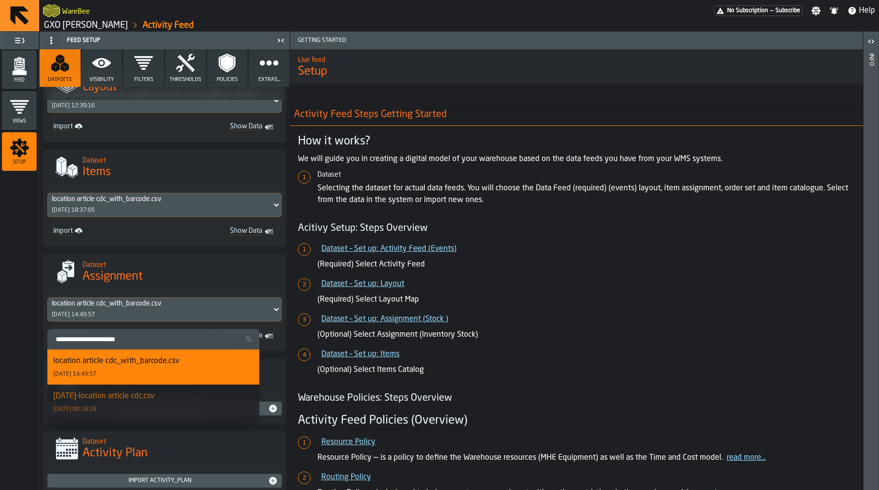
click at [160, 375] on div "location article cdc_with_barcode.csv 28/08/2025, 14:49:57" at bounding box center [153, 367] width 200 height 23
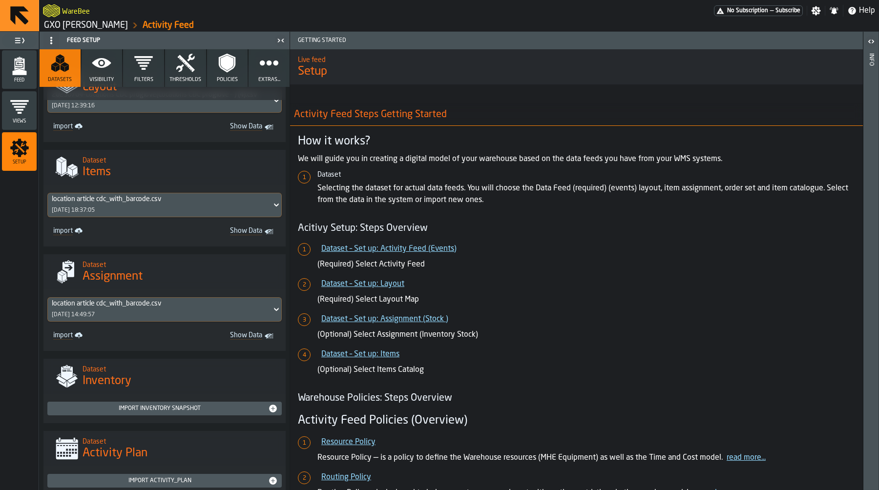
click at [172, 321] on div "location article cdc_with_barcode.csv 28/08/2025, 14:49:57" at bounding box center [160, 309] width 224 height 23
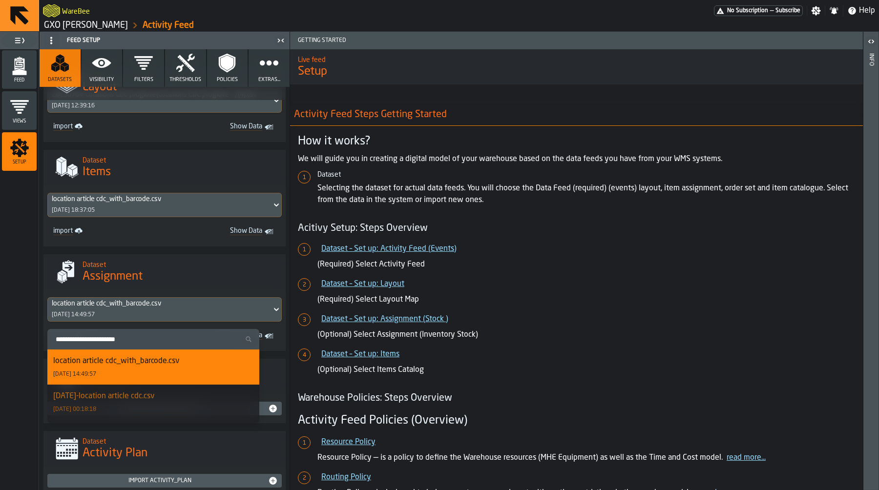
click at [160, 371] on div "location article cdc_with_barcode.csv 28/08/2025, 14:49:57" at bounding box center [153, 367] width 200 height 23
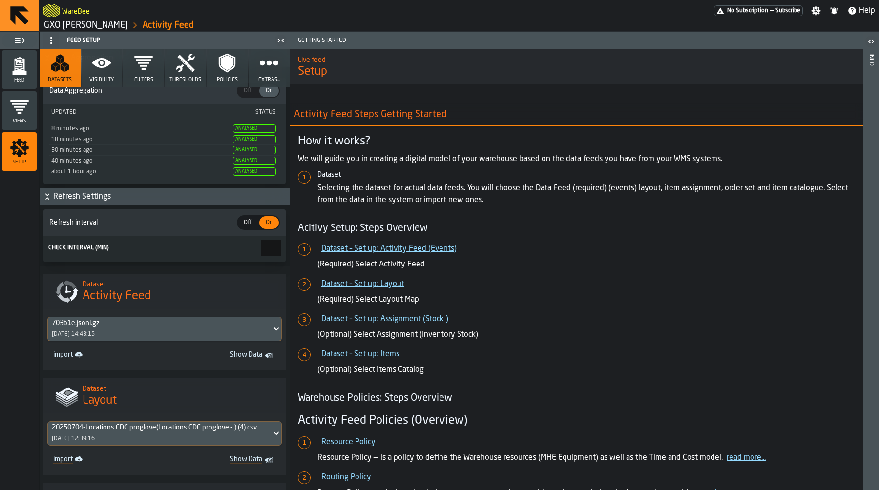
scroll to position [0, 0]
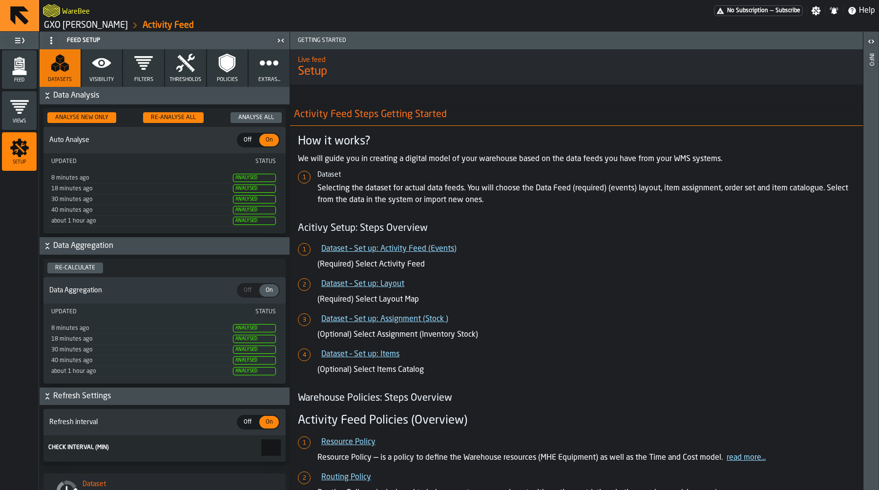
click at [185, 118] on div "Re-Analyse All" at bounding box center [173, 117] width 53 height 7
click at [252, 113] on button "Analyse All" at bounding box center [255, 117] width 51 height 11
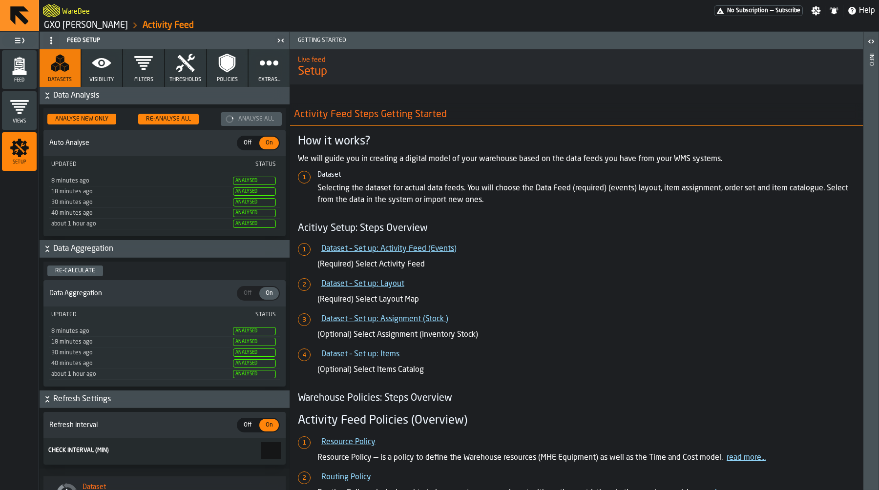
click at [85, 274] on div "Re-calculate" at bounding box center [75, 271] width 48 height 7
click at [22, 67] on icon "menu Feed" at bounding box center [20, 66] width 20 height 20
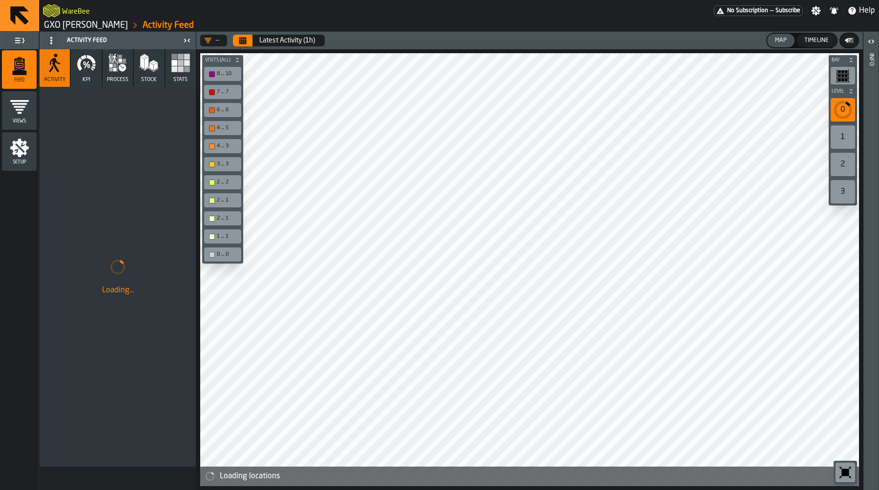
click at [564, 316] on div at bounding box center [529, 269] width 659 height 433
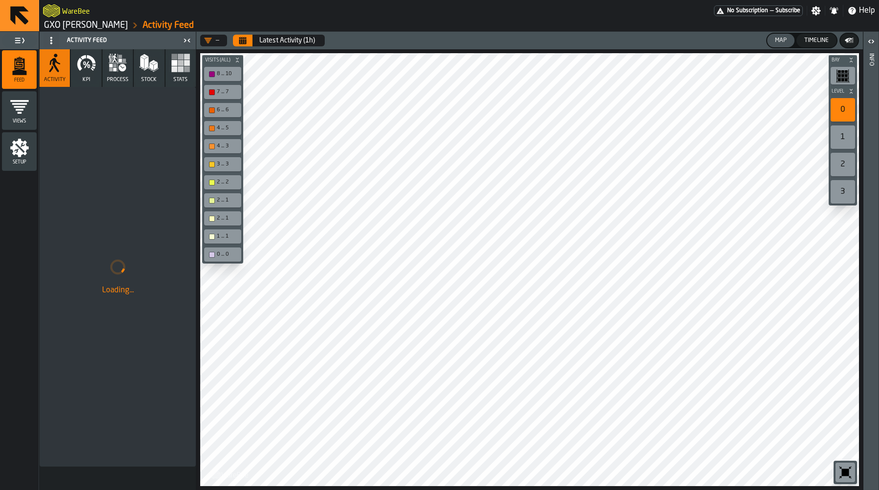
click at [28, 153] on icon "menu Setup" at bounding box center [20, 148] width 20 height 20
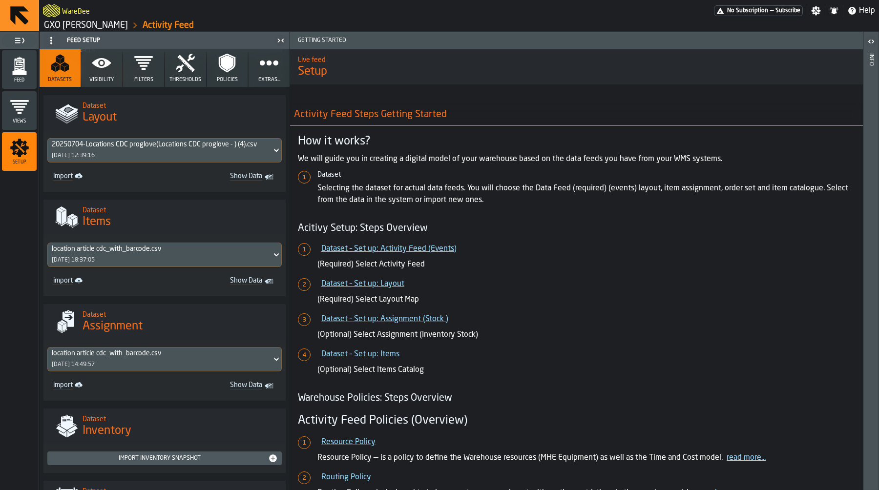
scroll to position [439, 0]
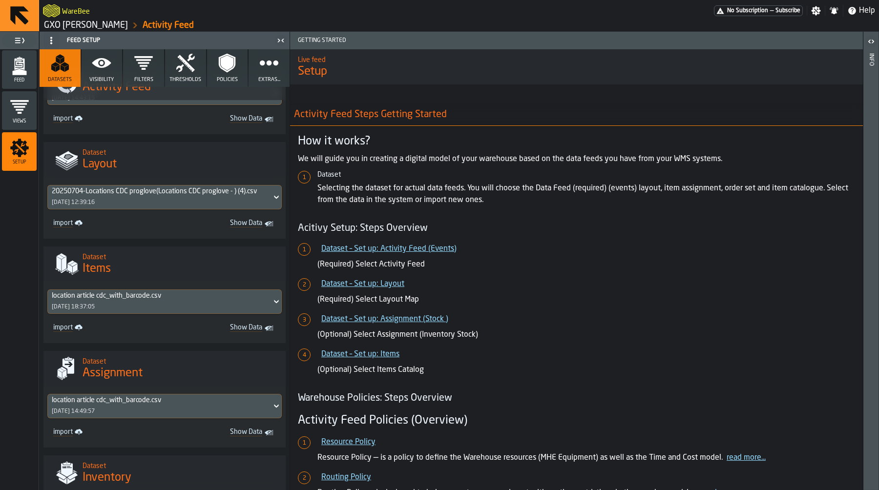
click at [208, 195] on div "20250704-Locations CDC proglove(Locations CDC proglove - ) (4).csv" at bounding box center [160, 192] width 216 height 8
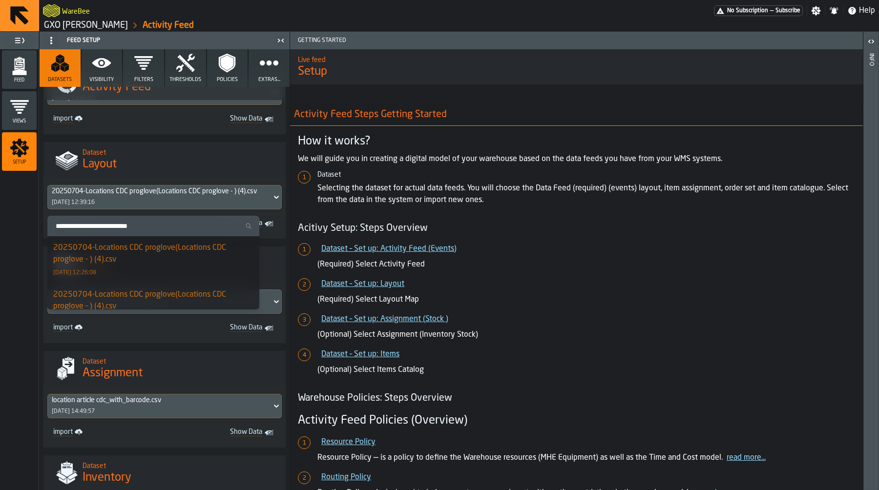
click at [186, 257] on div "20250704-Locations CDC proglove(Locations CDC proglove - ) (4).csv" at bounding box center [153, 253] width 200 height 23
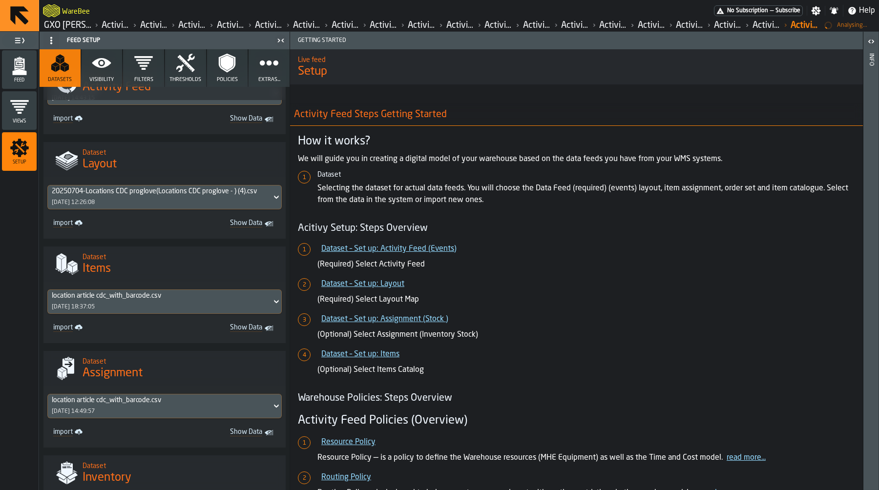
scroll to position [0, 0]
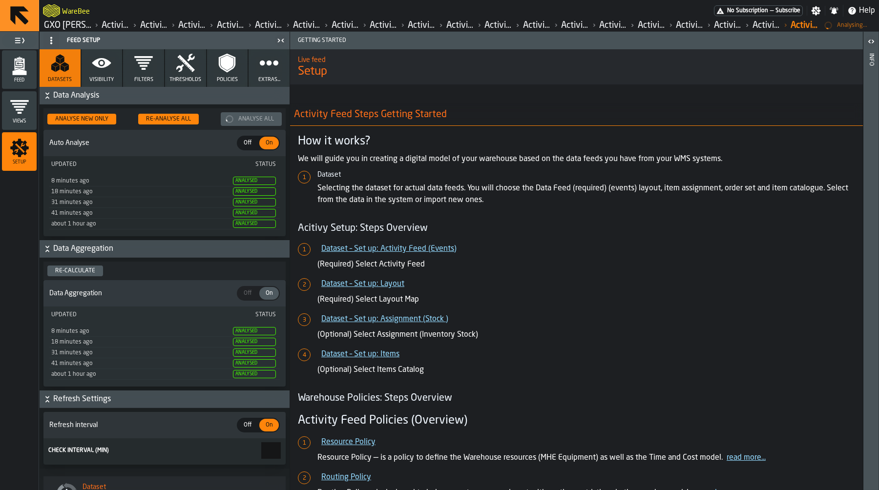
click at [21, 76] on div "Feed" at bounding box center [19, 69] width 35 height 27
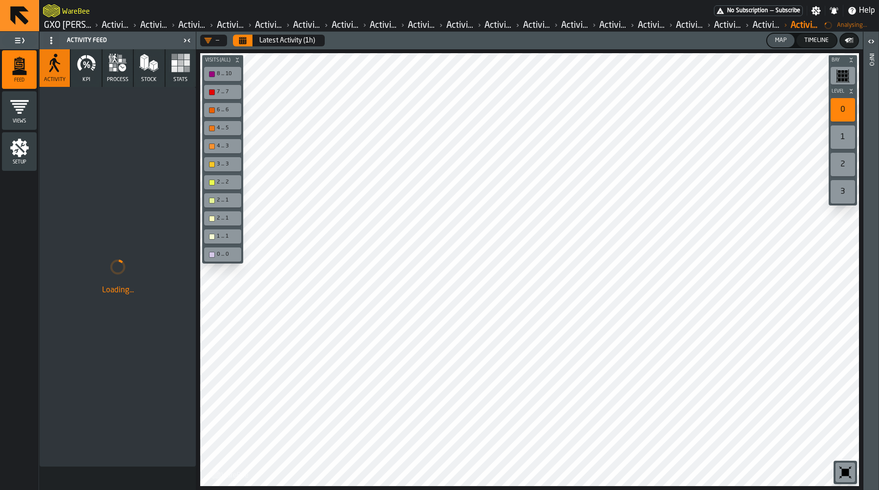
click at [117, 69] on icon "button" at bounding box center [118, 63] width 20 height 20
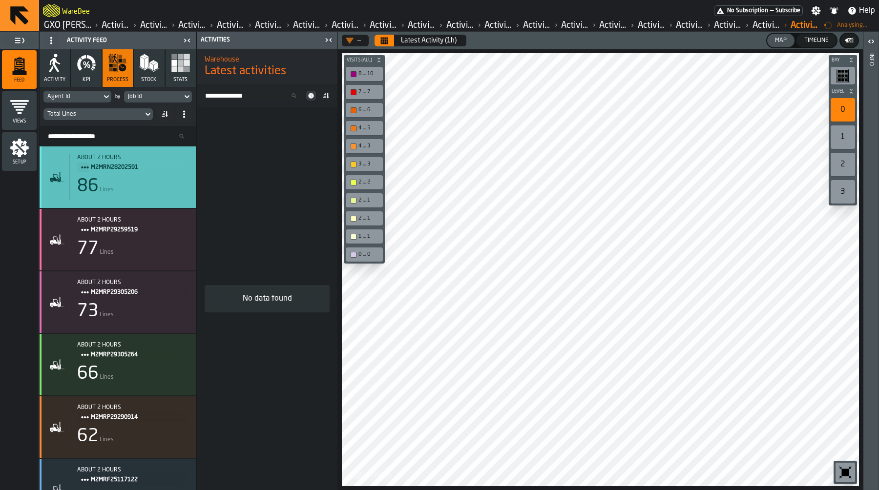
click at [130, 183] on div "86 Lines" at bounding box center [132, 187] width 111 height 20
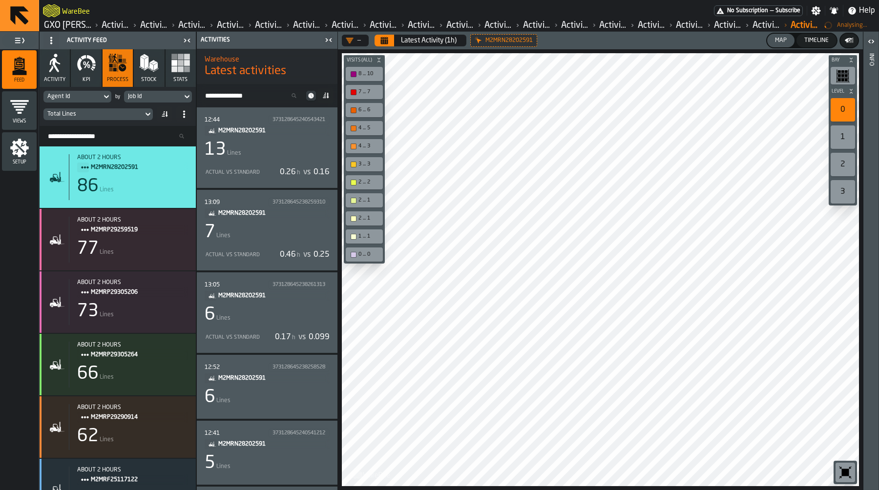
click at [289, 224] on div "7 Lines" at bounding box center [267, 233] width 125 height 20
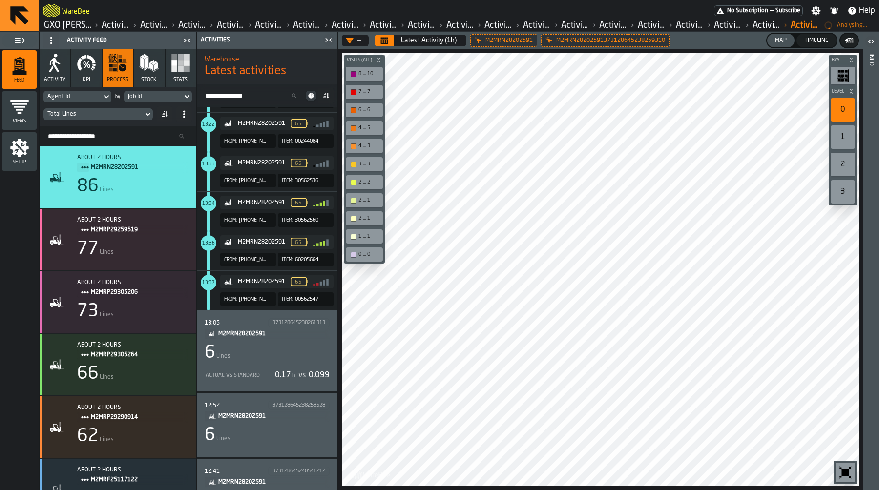
scroll to position [298, 0]
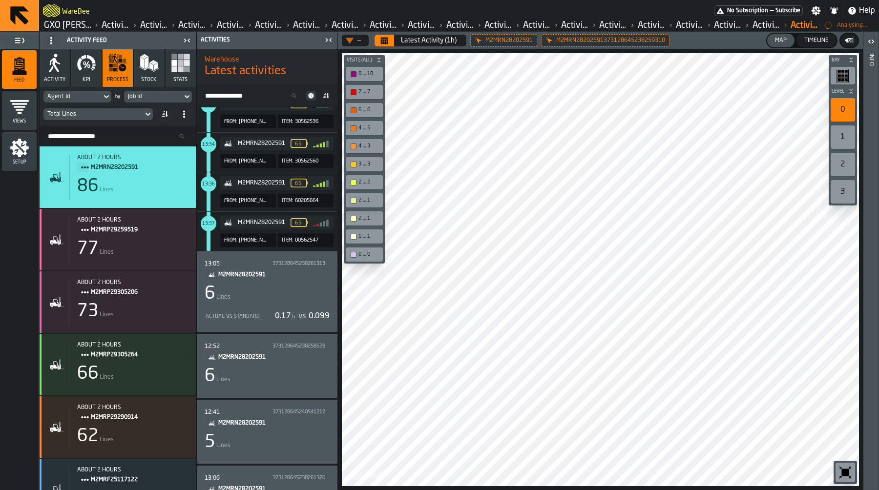
click at [284, 298] on div "6 Lines" at bounding box center [267, 294] width 125 height 20
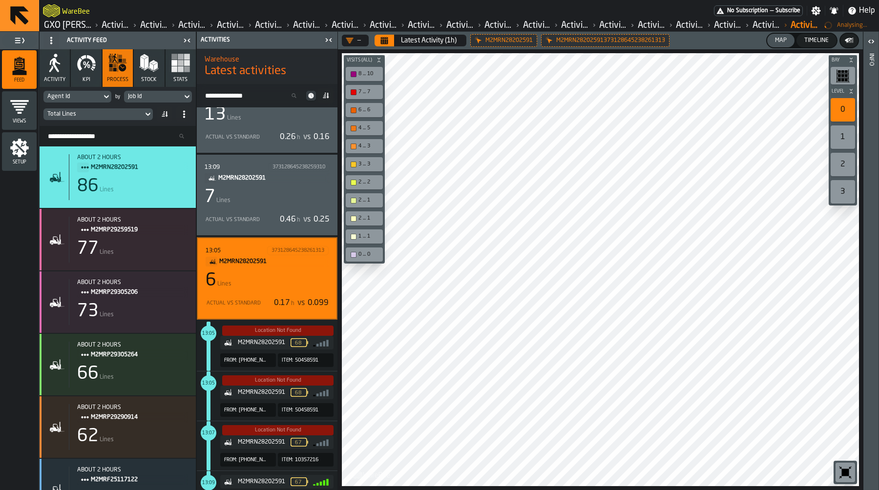
scroll to position [0, 0]
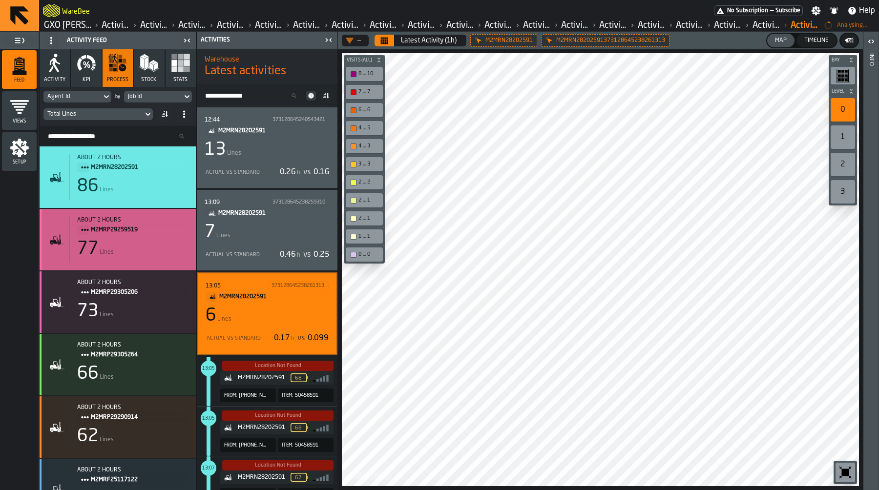
click at [143, 253] on div "77 Lines" at bounding box center [132, 249] width 111 height 20
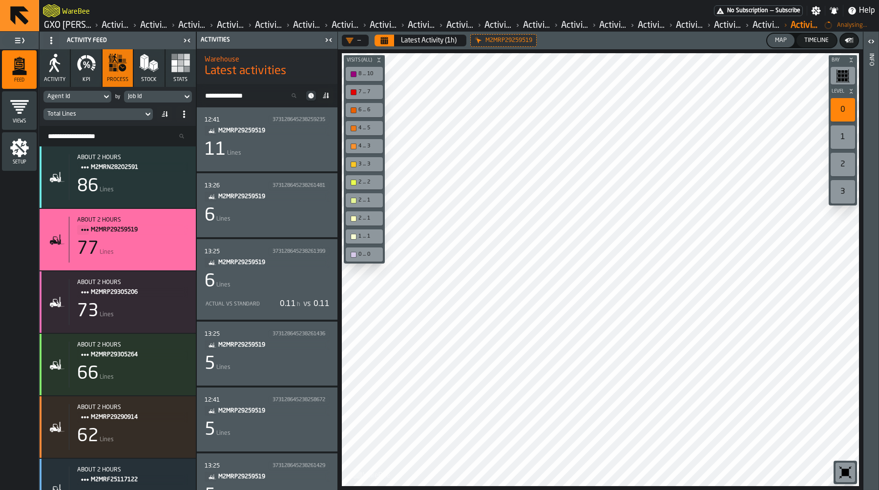
click at [76, 24] on link "GXO [PERSON_NAME]" at bounding box center [68, 25] width 48 height 11
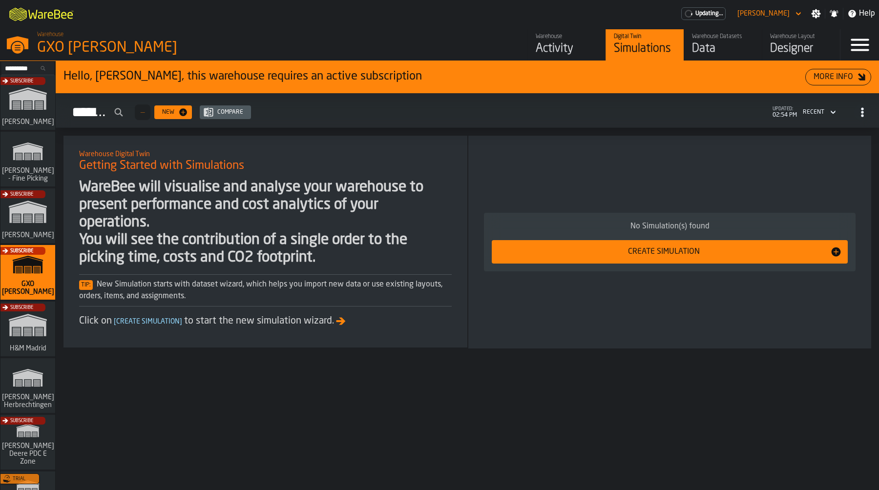
click at [709, 46] on div "Data" at bounding box center [723, 49] width 62 height 16
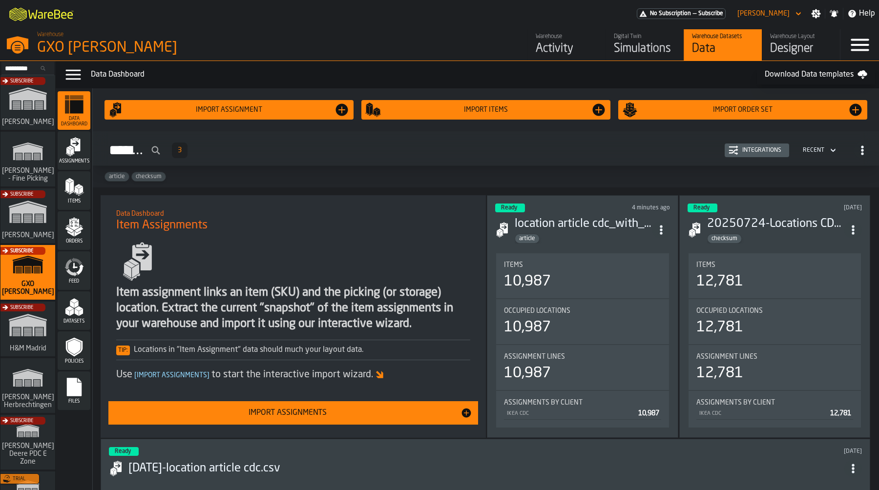
click at [68, 274] on icon "menu Feed" at bounding box center [74, 267] width 20 height 20
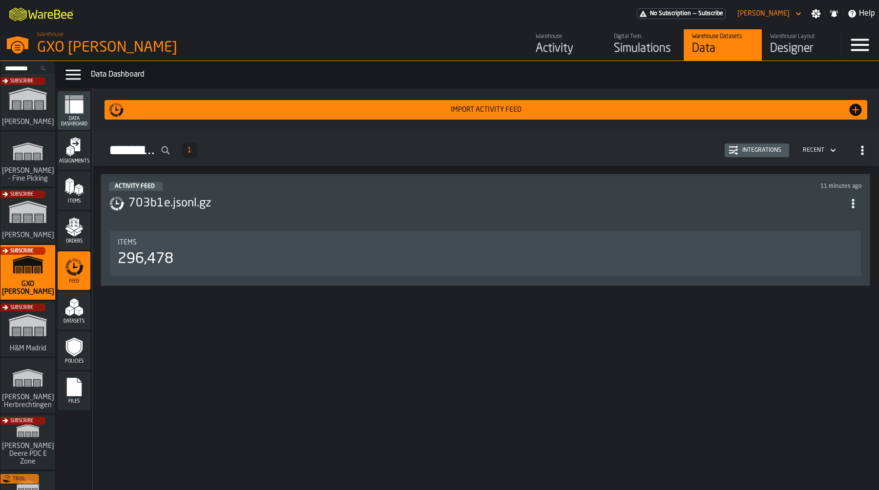
click at [185, 208] on h3 "703b1e.jsonl.gz" at bounding box center [486, 204] width 716 height 16
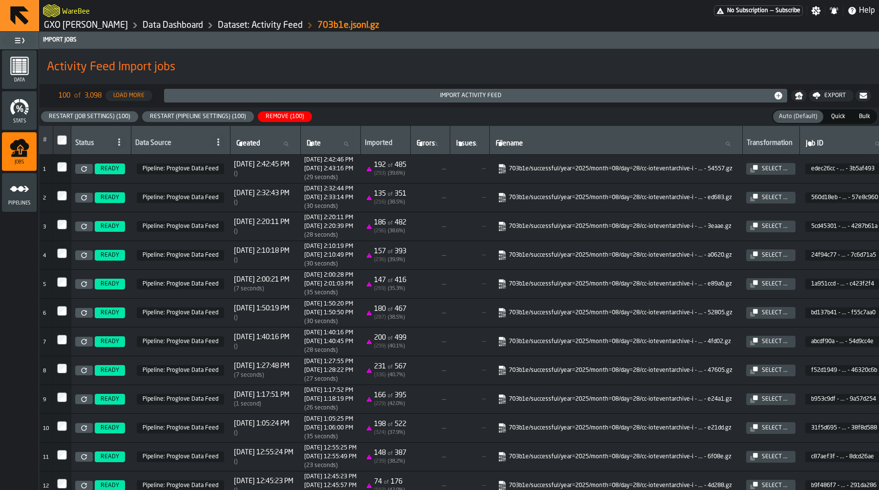
click at [195, 119] on div "Restart (Pipeline Settings) (100)" at bounding box center [198, 116] width 104 height 7
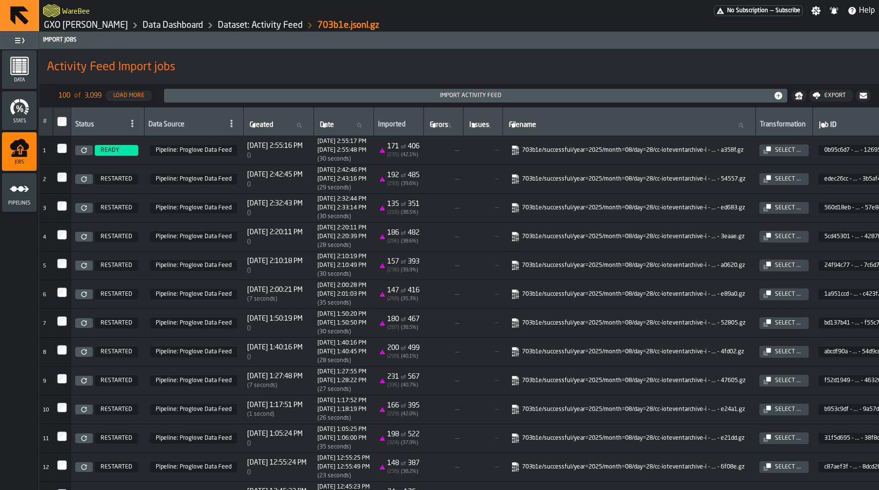
click at [78, 24] on link "GXO [PERSON_NAME]" at bounding box center [86, 25] width 84 height 11
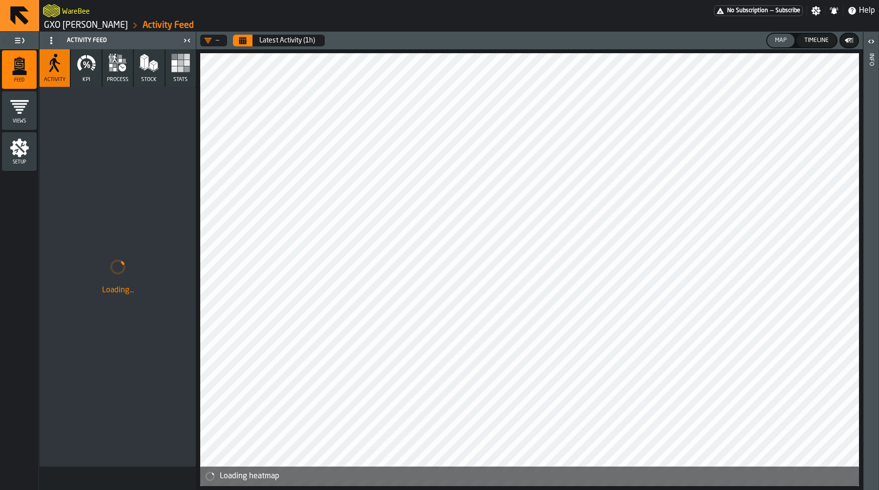
click at [19, 152] on icon "menu Setup" at bounding box center [19, 148] width 19 height 19
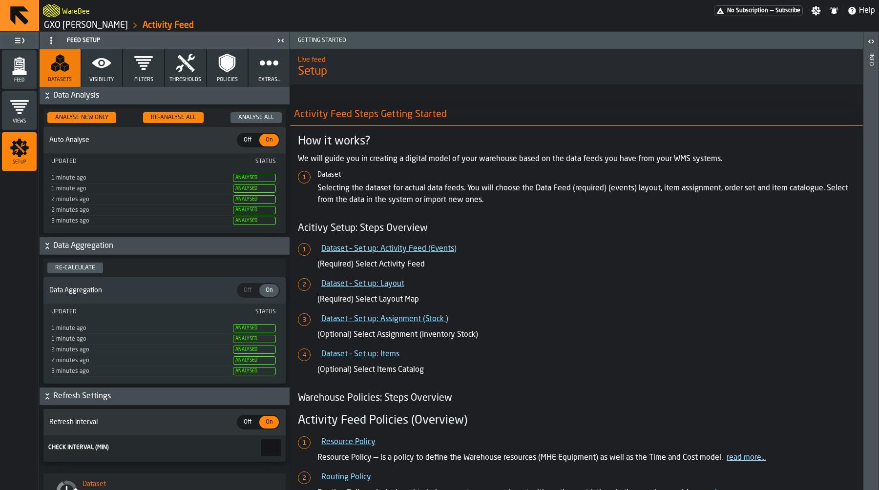
click at [223, 64] on icon "button" at bounding box center [227, 63] width 13 height 15
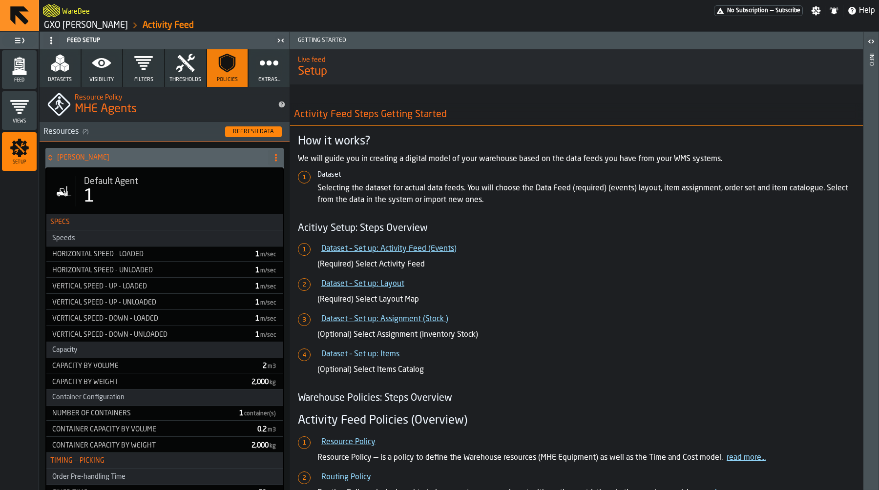
click at [194, 175] on div "Default Agent 1" at bounding box center [164, 191] width 236 height 46
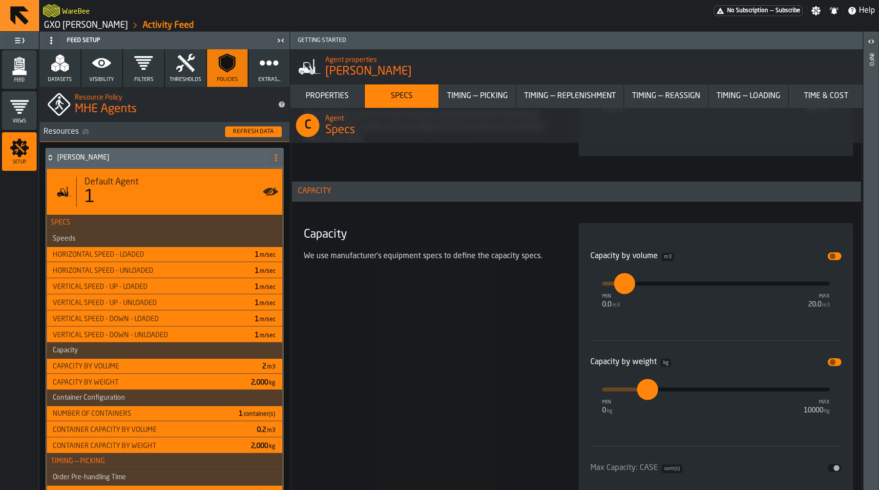
scroll to position [1614, 0]
click at [830, 257] on span "input-slider-Capacity by volume" at bounding box center [833, 258] width 6 height 6
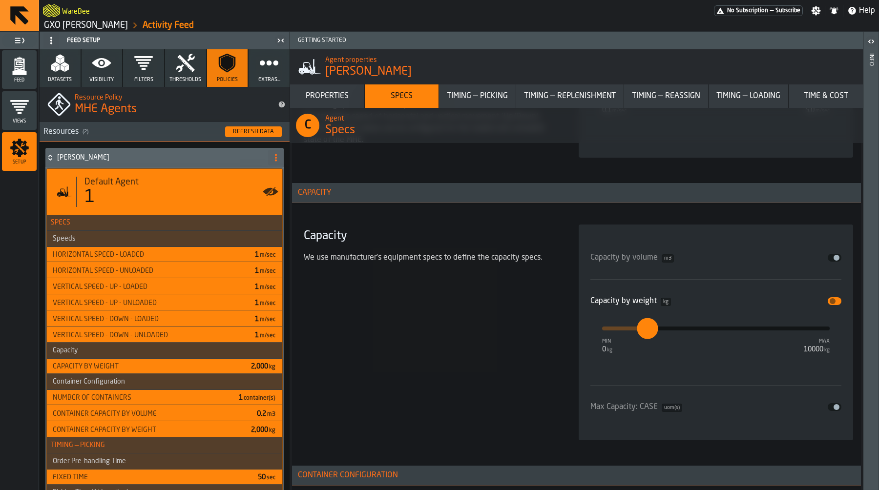
click at [836, 298] on button "Disable" at bounding box center [835, 301] width 14 height 8
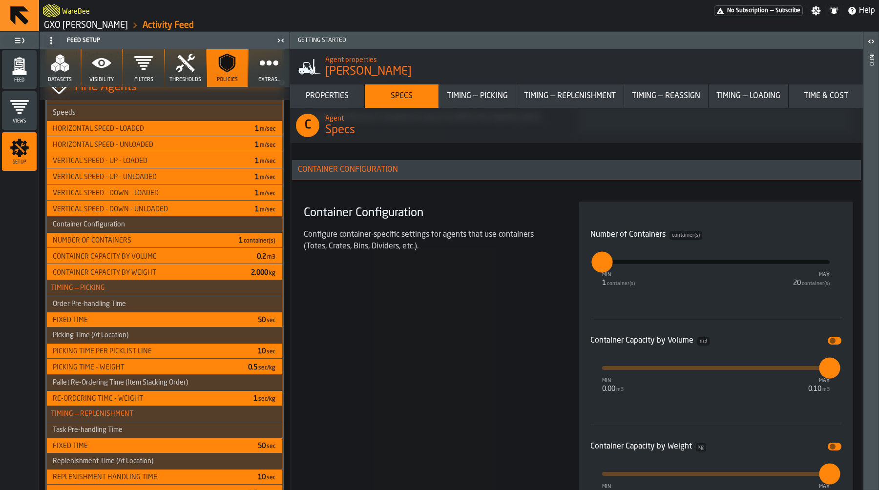
scroll to position [1860, 0]
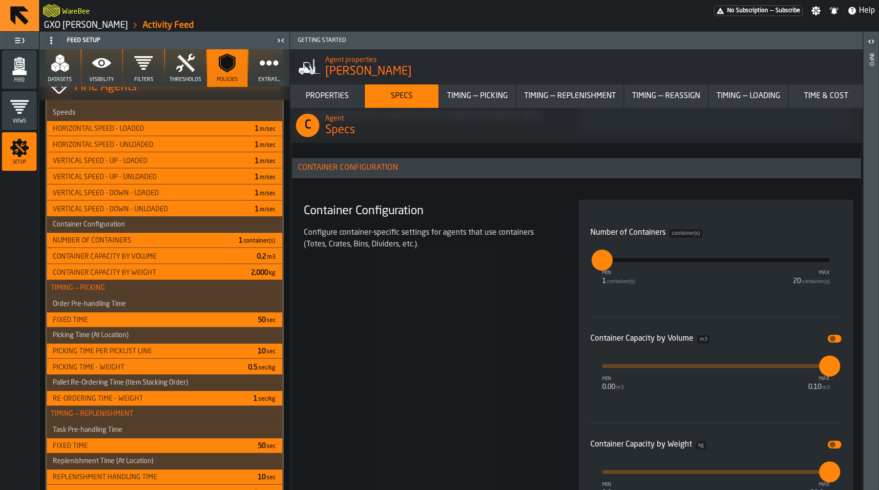
click at [833, 339] on button "Disable" at bounding box center [835, 339] width 14 height 8
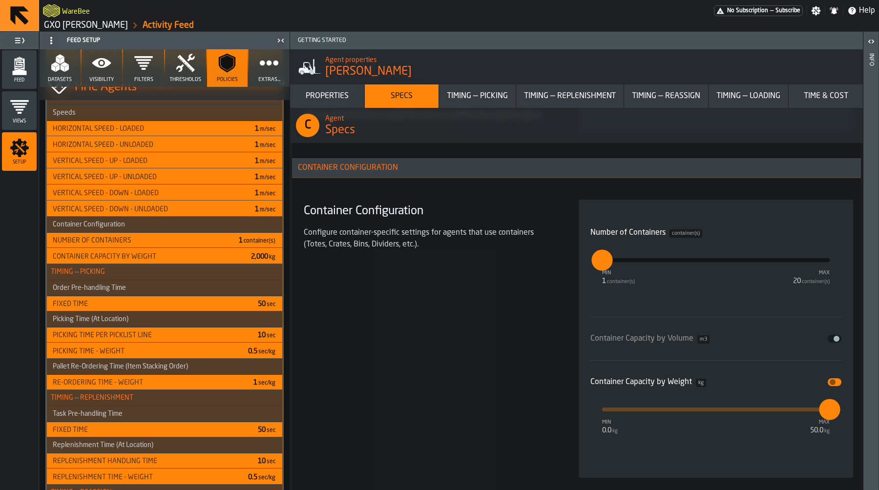
click at [834, 380] on button "Disable" at bounding box center [835, 382] width 14 height 8
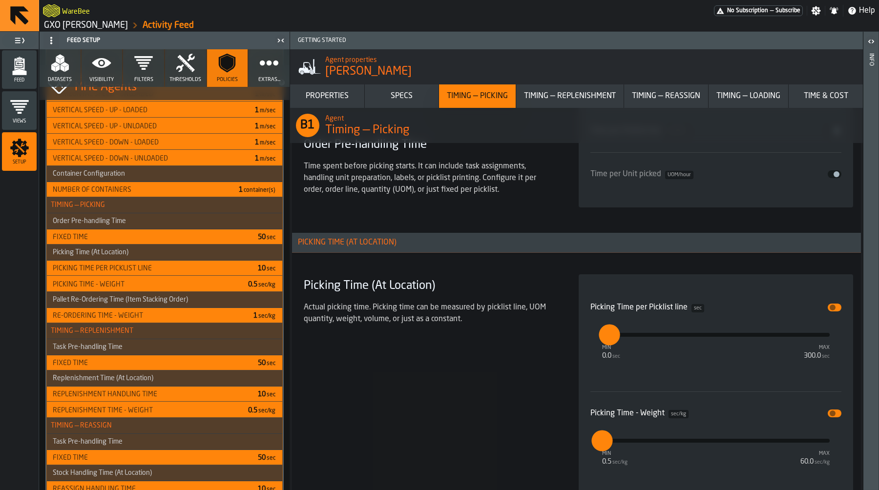
scroll to position [180, 0]
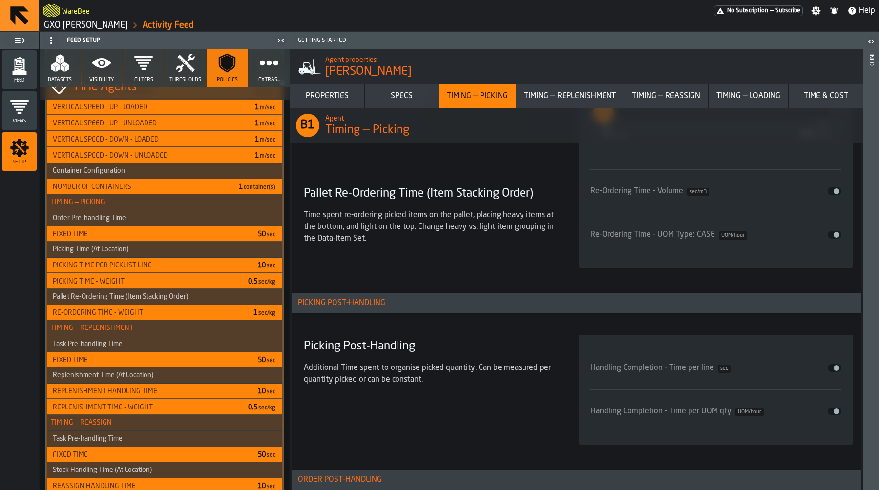
click at [552, 93] on div "Timing — Replenishment" at bounding box center [570, 96] width 100 height 12
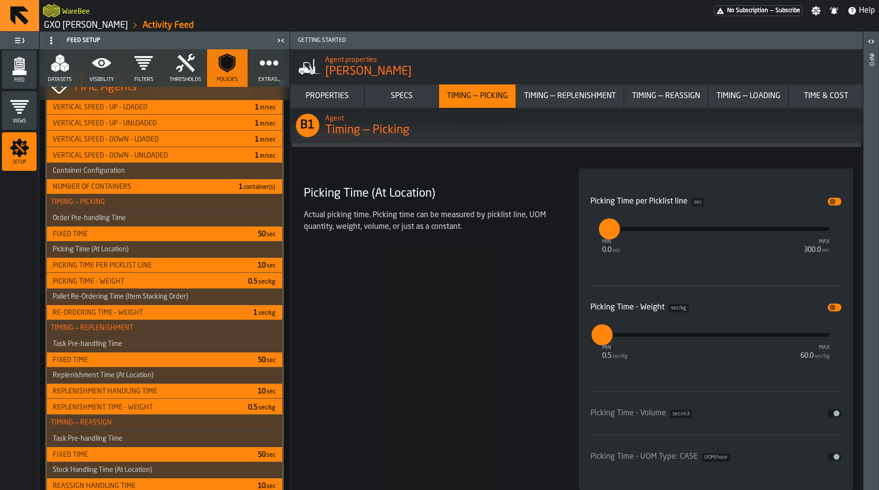
scroll to position [2673, 0]
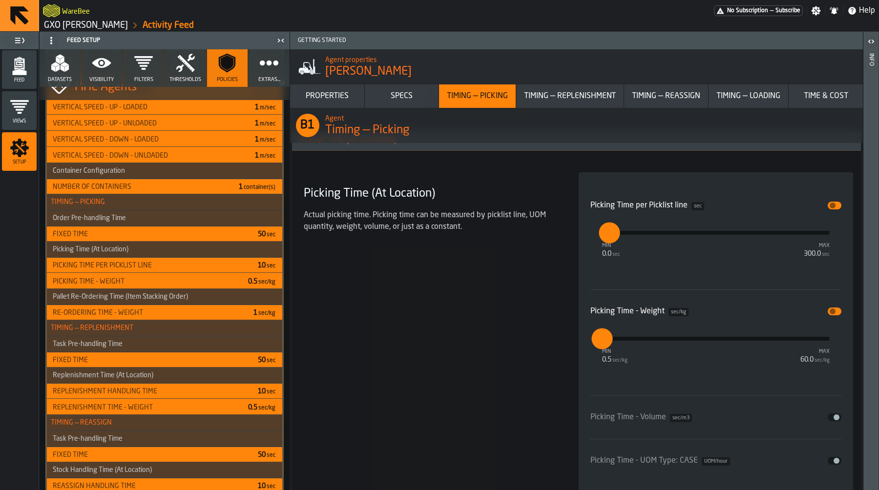
click at [828, 314] on button "Disable" at bounding box center [835, 312] width 14 height 8
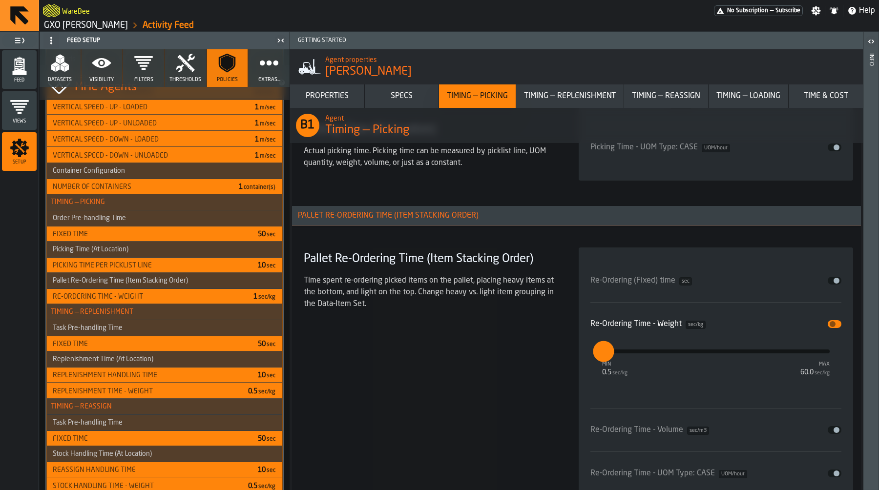
scroll to position [2925, 0]
click at [837, 326] on button "Disable" at bounding box center [835, 324] width 14 height 8
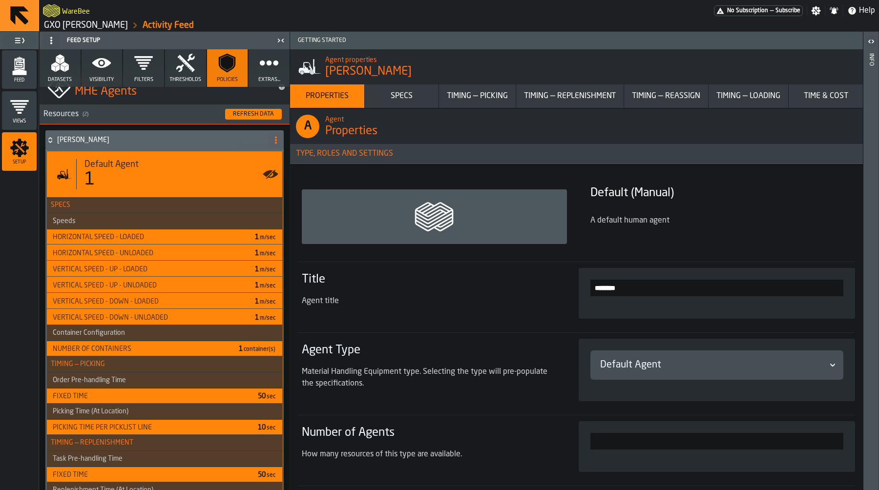
scroll to position [0, 0]
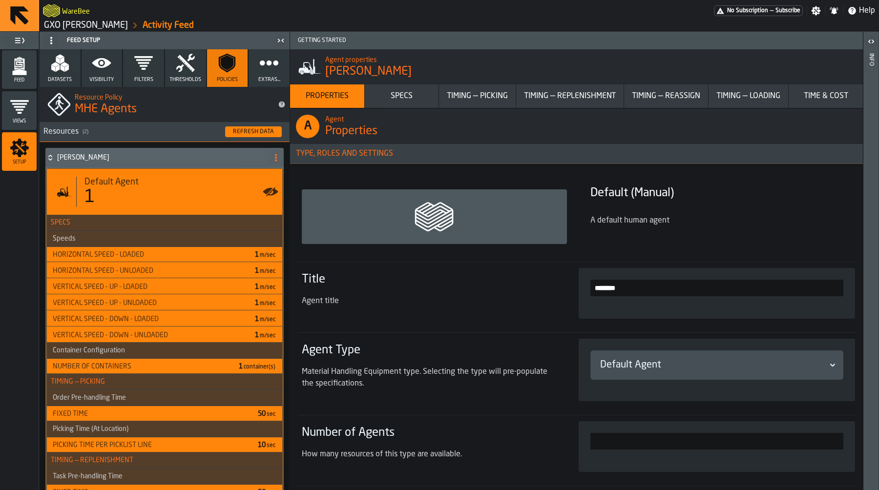
click at [57, 70] on polygon "button" at bounding box center [58, 68] width 4 height 7
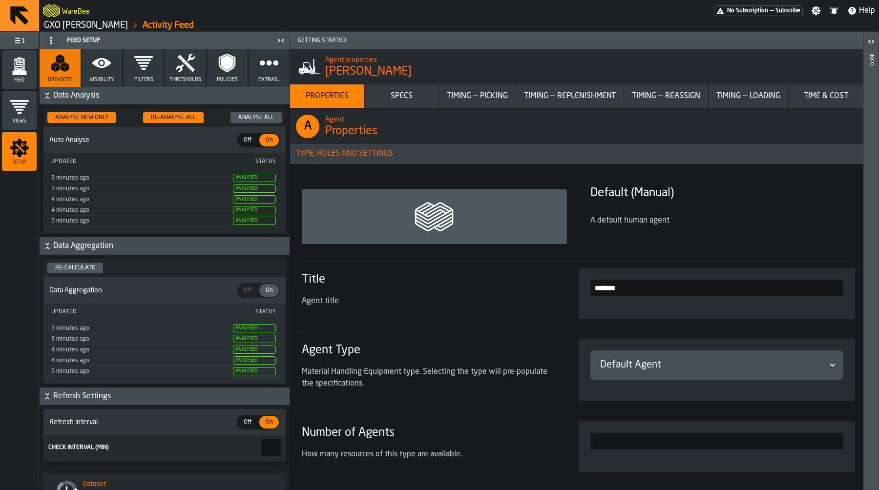
click at [176, 116] on div "Re-Analyse All" at bounding box center [173, 117] width 53 height 7
click at [20, 67] on icon "menu Feed" at bounding box center [20, 66] width 20 height 20
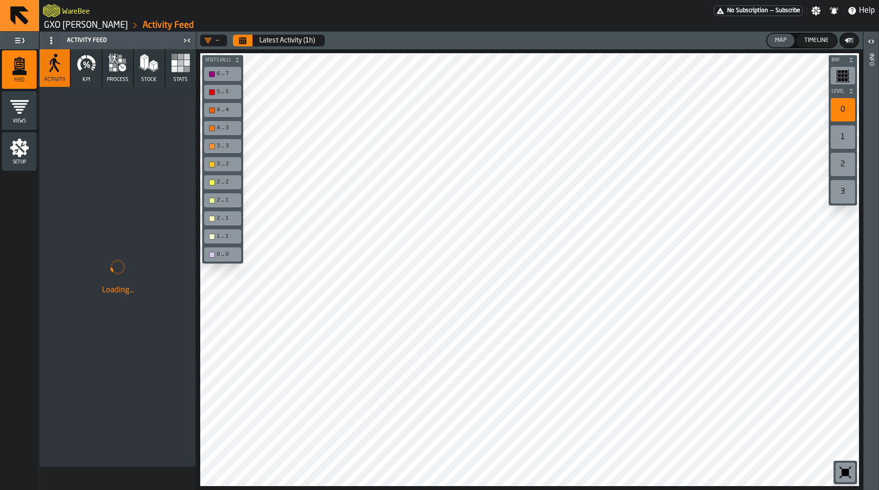
click at [119, 70] on icon "button" at bounding box center [118, 63] width 20 height 20
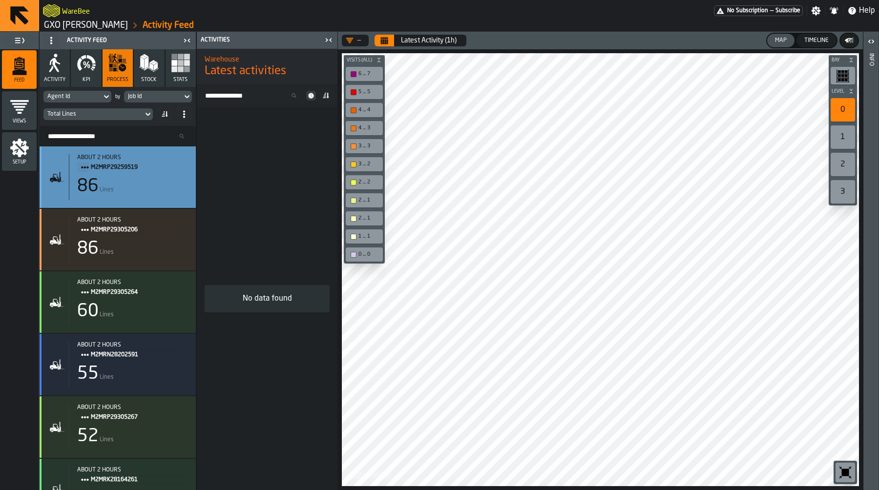
click at [123, 186] on div "86 Lines" at bounding box center [132, 187] width 111 height 20
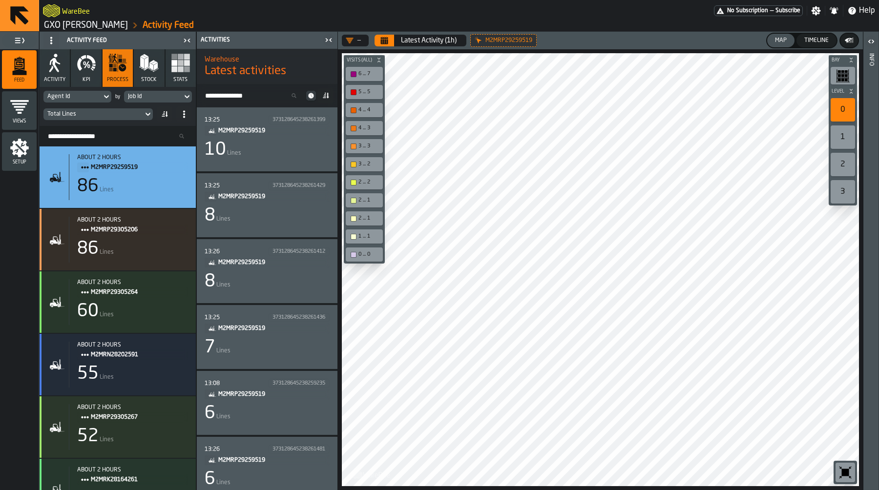
click at [247, 157] on div "10 Lines" at bounding box center [267, 150] width 125 height 20
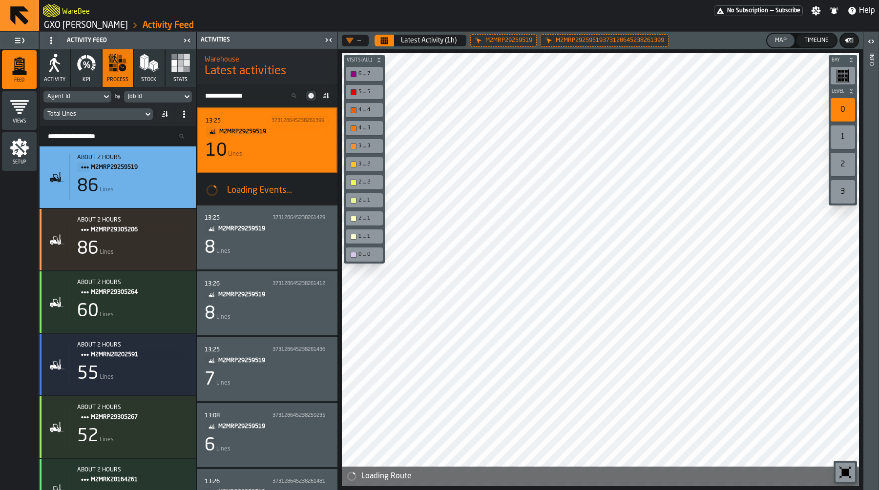
click at [21, 153] on icon "menu Setup" at bounding box center [19, 148] width 19 height 19
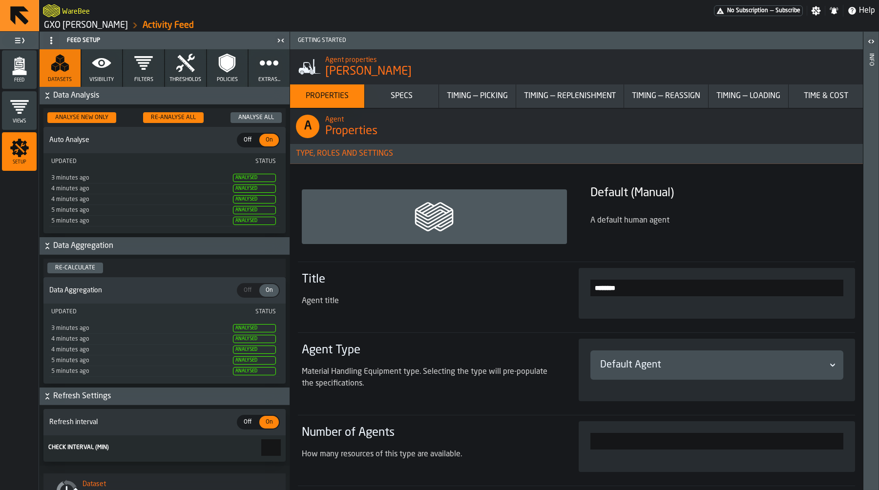
click at [102, 69] on icon "button" at bounding box center [102, 63] width 20 height 20
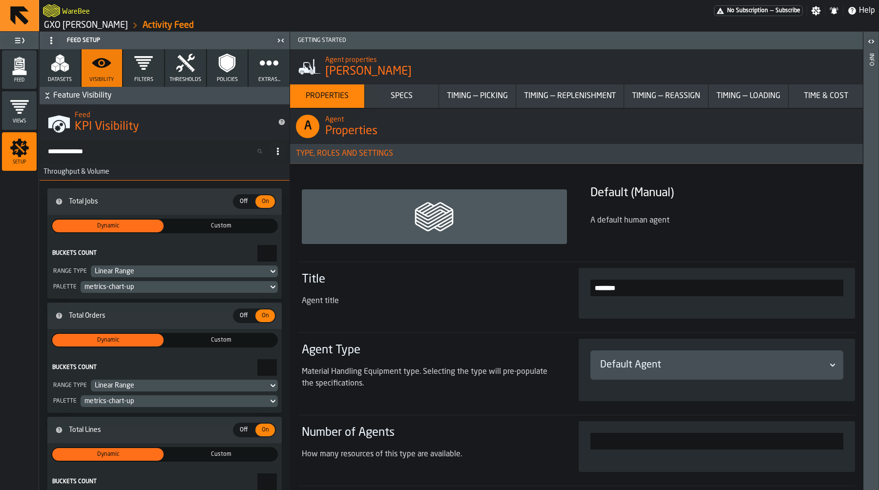
click at [113, 155] on input "Search KPIs..." at bounding box center [156, 151] width 227 height 13
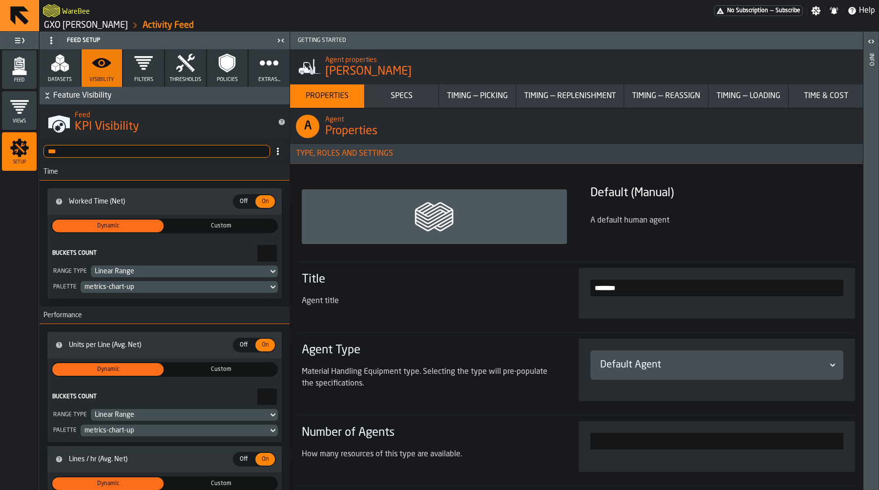
type input "***"
click at [18, 76] on div "Feed" at bounding box center [19, 69] width 35 height 27
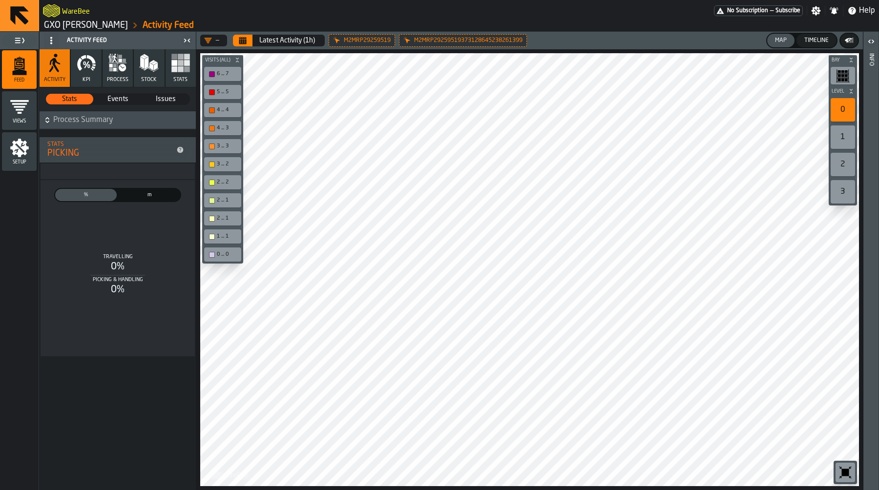
click at [79, 69] on icon "button" at bounding box center [79, 64] width 5 height 13
